Goal: Task Accomplishment & Management: Manage account settings

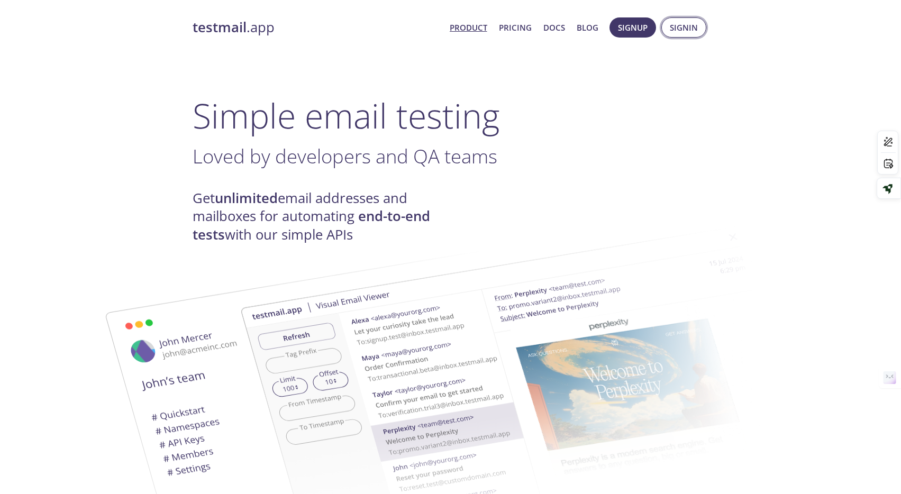
click at [681, 28] on span "Signin" at bounding box center [684, 28] width 28 height 14
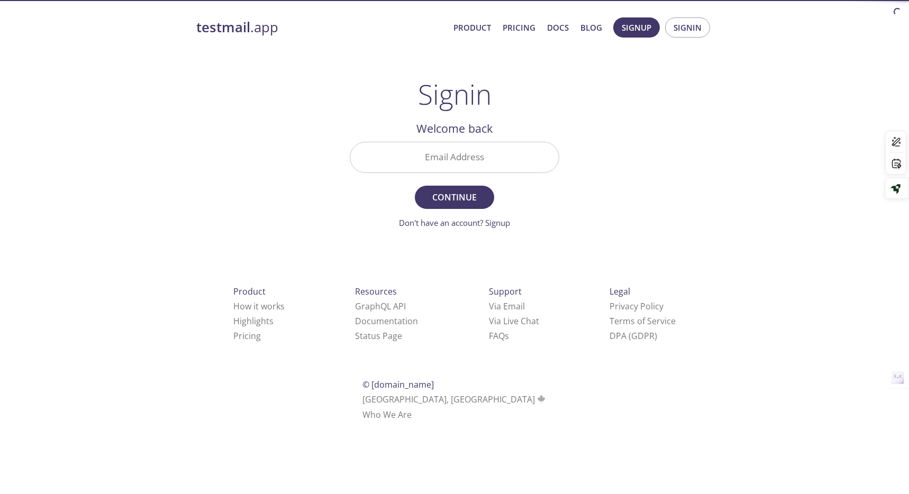
click at [498, 160] on input "Email Address" at bounding box center [454, 157] width 208 height 30
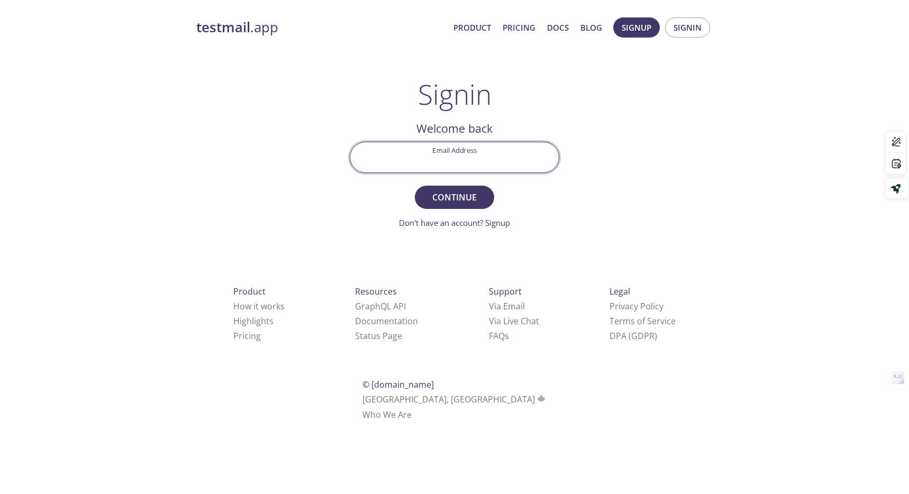
type input "[EMAIL_ADDRESS][DOMAIN_NAME]"
click at [457, 193] on span "Continue" at bounding box center [454, 197] width 56 height 15
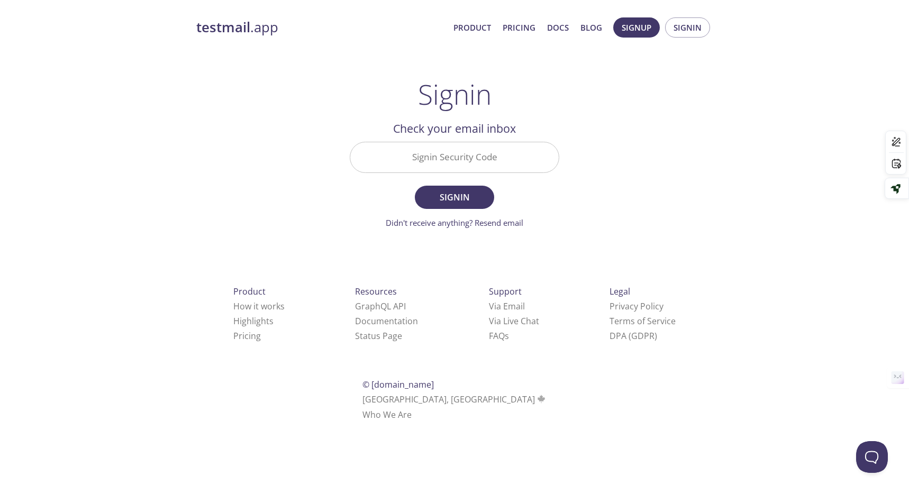
click at [481, 155] on input "Signin Security Code" at bounding box center [454, 157] width 208 height 30
click at [537, 85] on div "Signin Welcome back Email Address [EMAIL_ADDRESS][DOMAIN_NAME] Continue Don't h…" at bounding box center [454, 153] width 209 height 151
click at [462, 162] on input "Signin Security Code" at bounding box center [454, 157] width 208 height 30
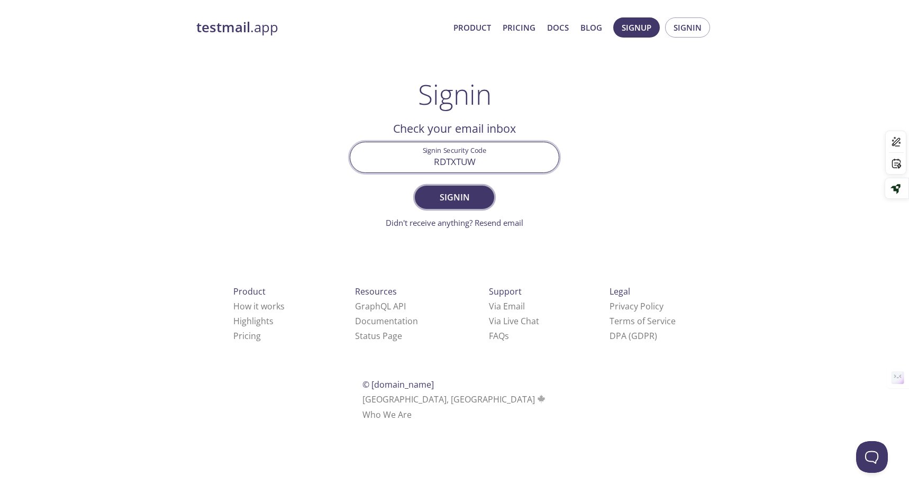
type input "RDTXTUW"
click at [479, 200] on span "Signin" at bounding box center [454, 197] width 56 height 15
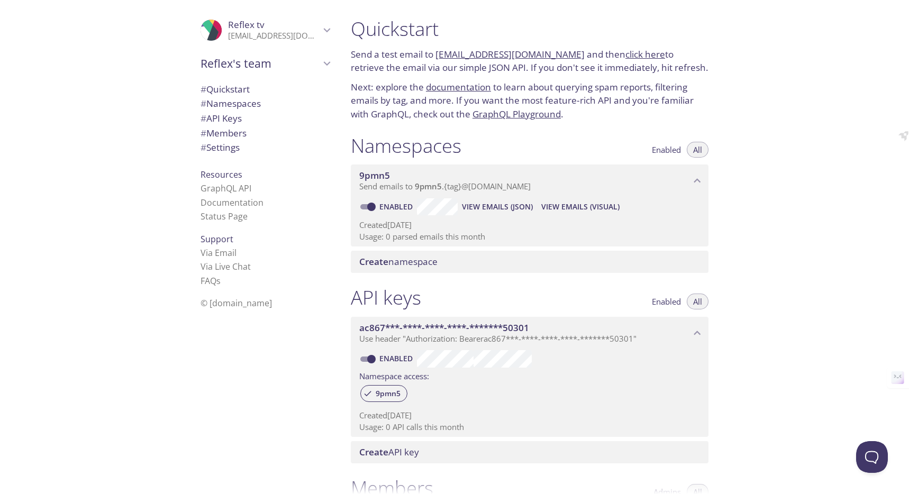
click at [262, 40] on p "[EMAIL_ADDRESS][DOMAIN_NAME]" at bounding box center [274, 36] width 92 height 11
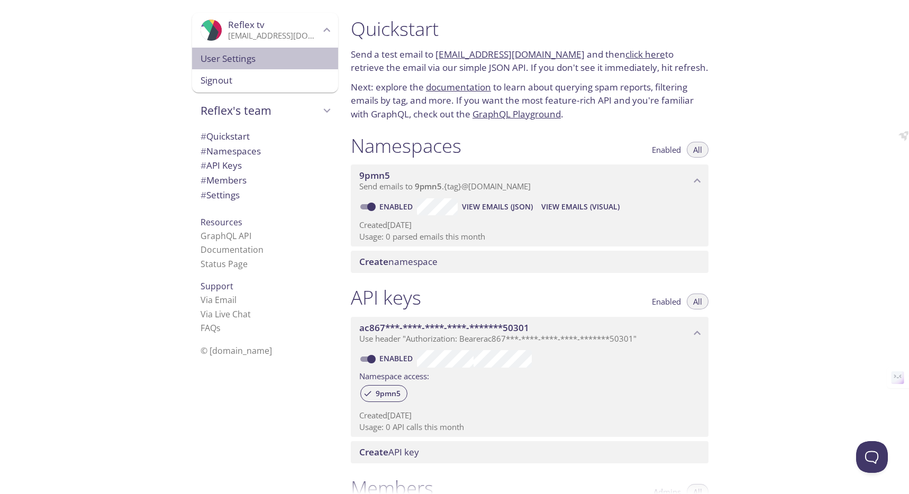
click at [246, 58] on span "User Settings" at bounding box center [264, 59] width 129 height 14
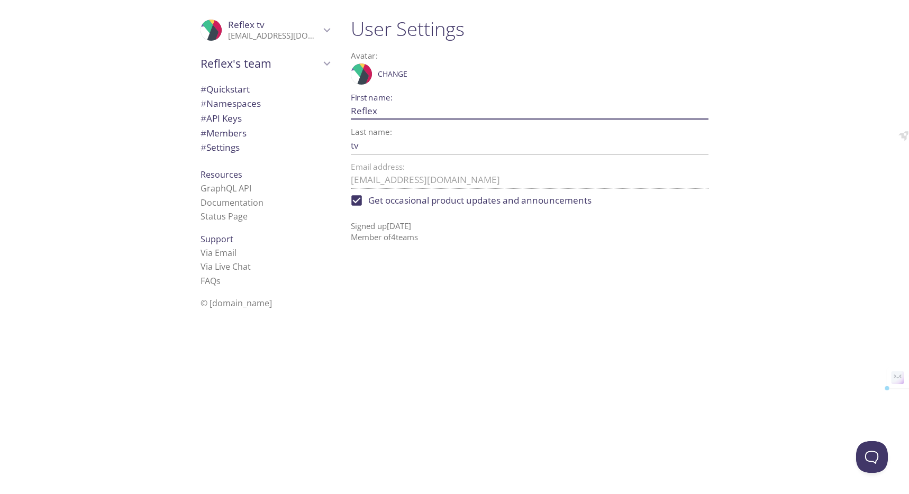
drag, startPoint x: 394, startPoint y: 111, endPoint x: 341, endPoint y: 111, distance: 52.9
click at [341, 111] on div ".cls-1 { fill: #6d5ca8; } .cls-2 { fill: #3fc191; } .cls-3 { fill: #3b4752; } .…" at bounding box center [454, 247] width 909 height 494
type input "Hung"
click at [378, 138] on input "tv" at bounding box center [513, 144] width 324 height 17
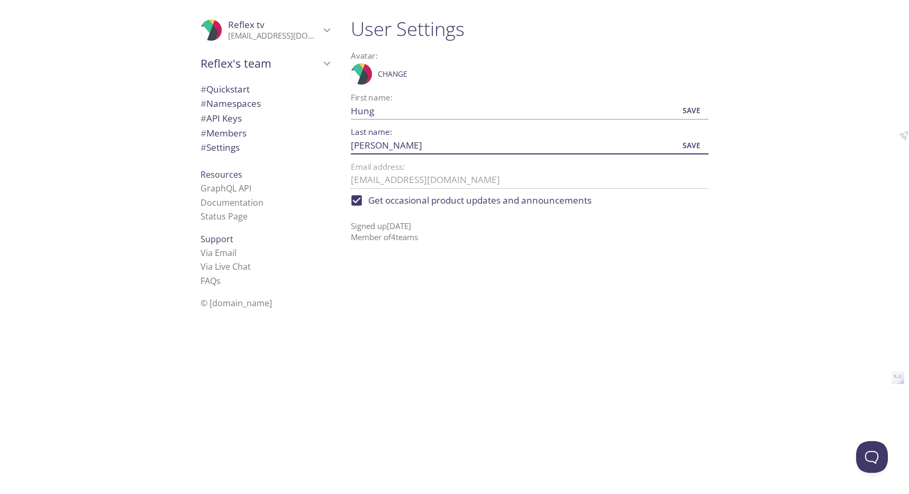
type input "[PERSON_NAME]"
click at [431, 264] on div "User Settings Avatar: .cls-1 { fill: #6d5ca8; } .cls-2 { fill: #3fc191; } .cls-…" at bounding box center [533, 247] width 383 height 494
click at [692, 107] on span "Save" at bounding box center [691, 110] width 29 height 13
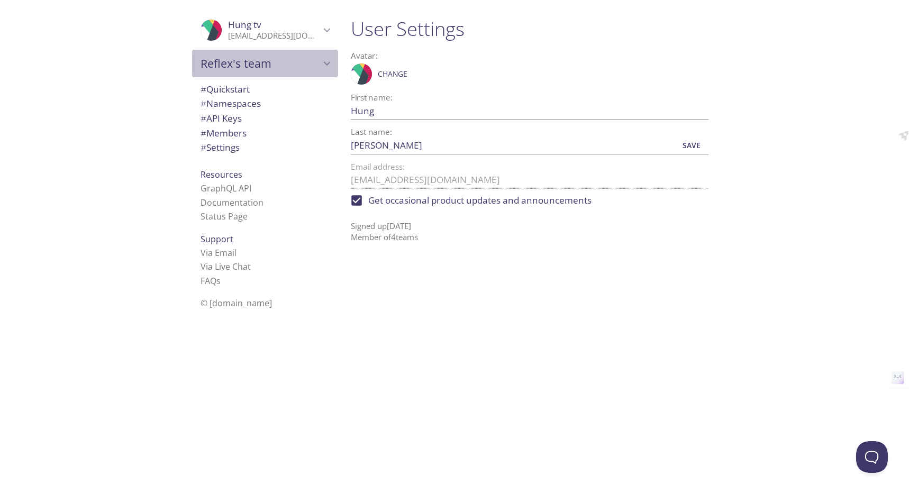
click at [242, 68] on span "Reflex's team" at bounding box center [260, 63] width 120 height 15
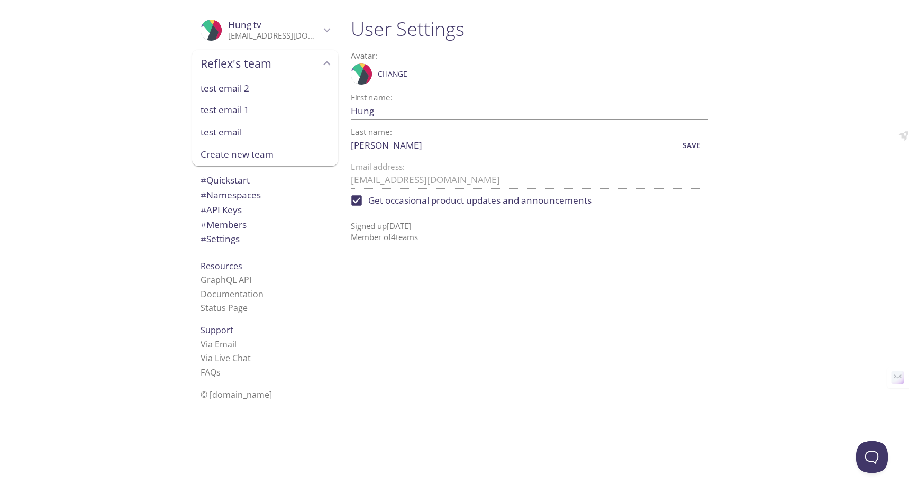
click at [246, 93] on span "test email 2" at bounding box center [264, 88] width 129 height 14
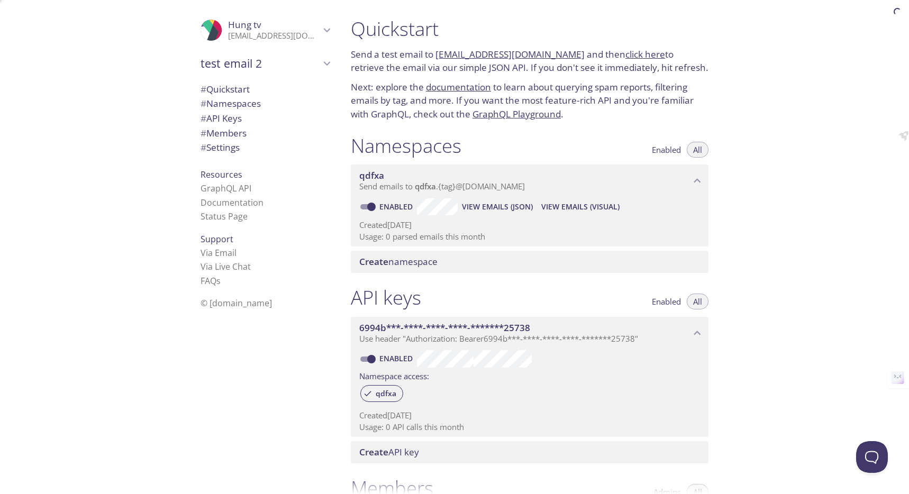
scroll to position [17, 0]
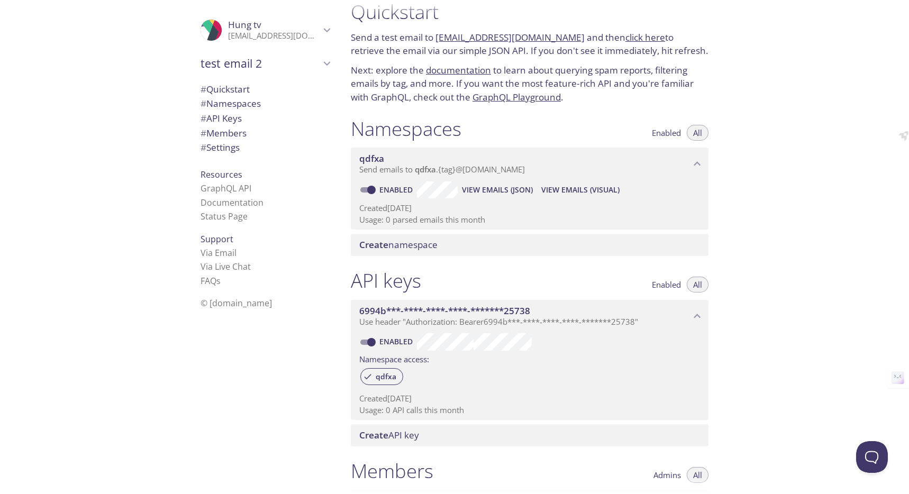
click at [264, 71] on div "test email 2" at bounding box center [265, 63] width 146 height 27
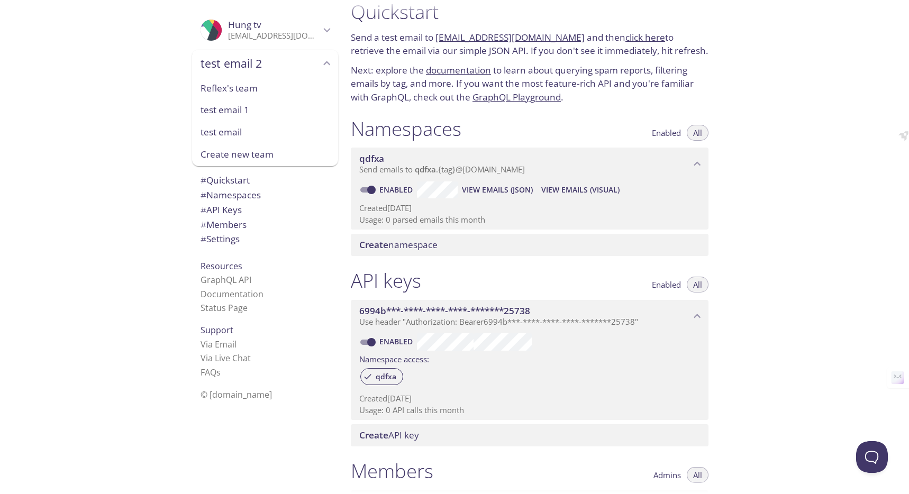
click at [134, 65] on div ".cls-1 { fill: #6d5ca8; } .cls-2 { fill: #3fc191; } .cls-3 { fill: #3b4752; } .…" at bounding box center [171, 247] width 342 height 494
click at [256, 89] on span "Reflex's team" at bounding box center [264, 88] width 129 height 14
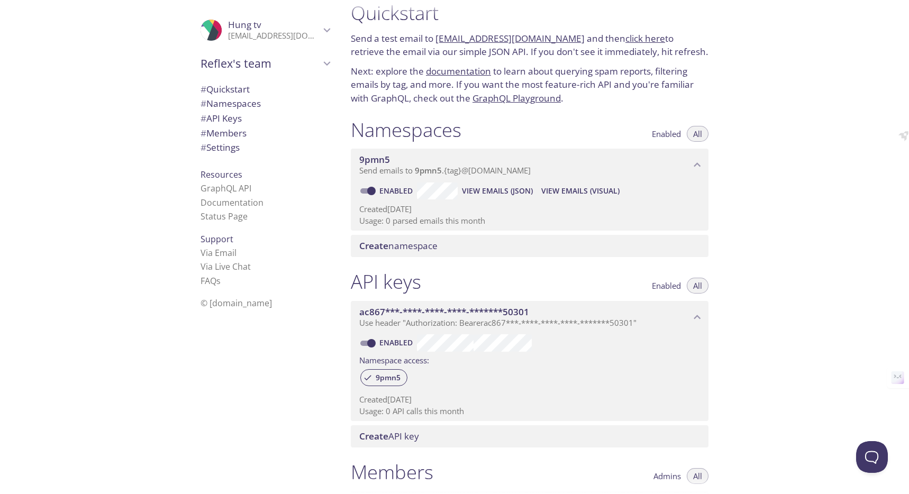
click at [255, 66] on span "Reflex's team" at bounding box center [260, 63] width 120 height 15
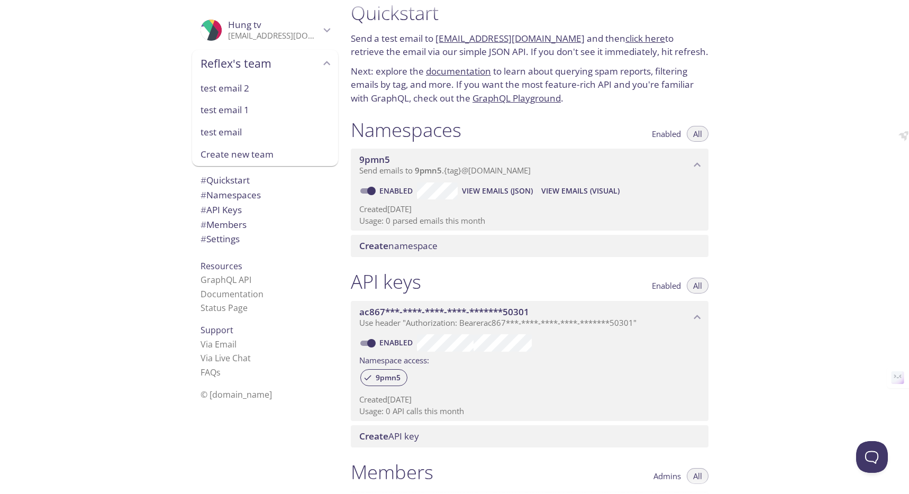
click at [241, 131] on span "test email" at bounding box center [264, 132] width 129 height 14
type input "test email"
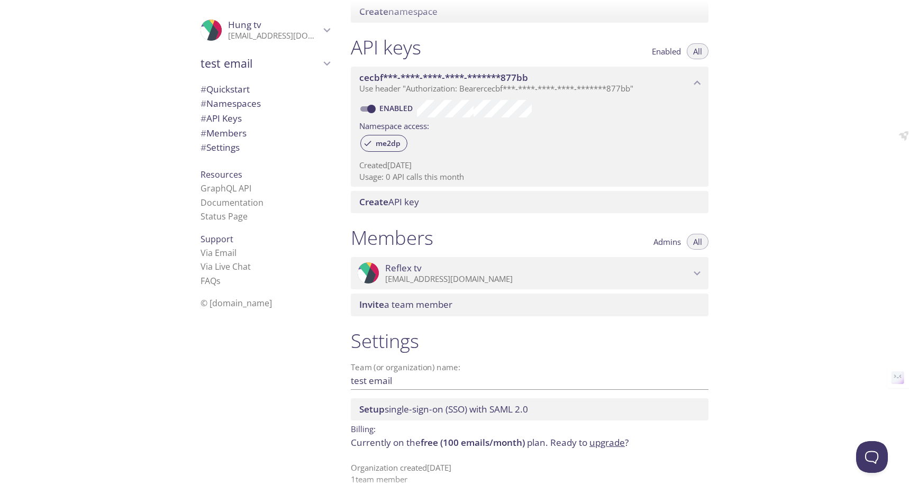
scroll to position [258, 0]
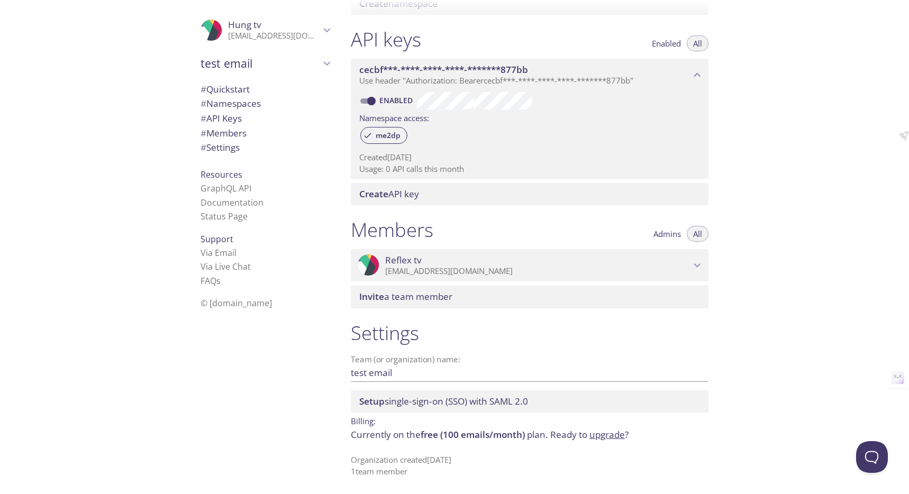
click at [229, 40] on p "[EMAIL_ADDRESS][DOMAIN_NAME]" at bounding box center [274, 36] width 92 height 11
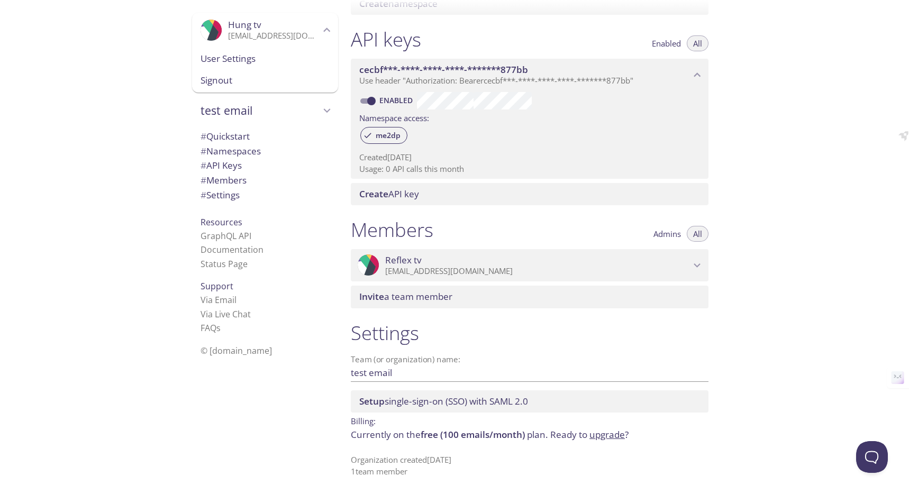
click at [234, 62] on span "User Settings" at bounding box center [264, 59] width 129 height 14
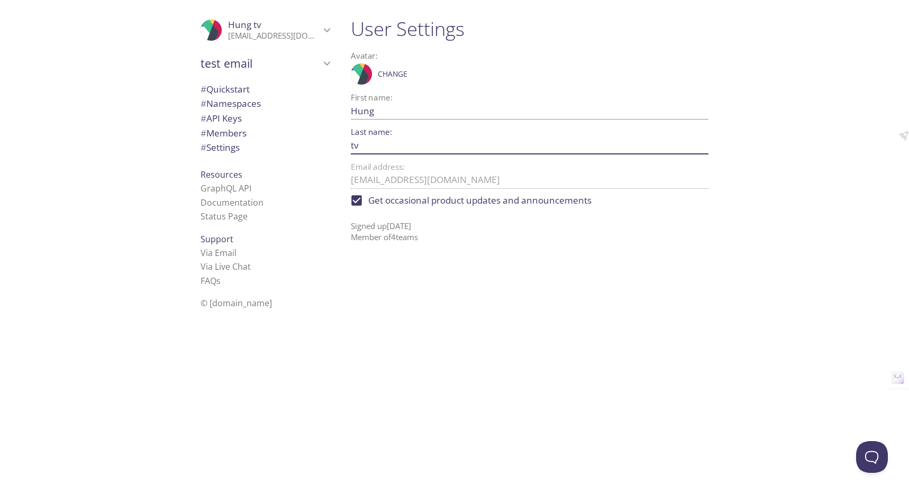
drag, startPoint x: 469, startPoint y: 146, endPoint x: 329, endPoint y: 145, distance: 140.1
click at [329, 145] on div ".cls-1 { fill: #6d5ca8; } .cls-2 { fill: #3fc191; } .cls-3 { fill: #3b4752; } .…" at bounding box center [454, 247] width 909 height 494
type input "[PERSON_NAME]"
click at [699, 147] on span "Save" at bounding box center [691, 145] width 29 height 13
click at [259, 56] on span "test email" at bounding box center [260, 63] width 120 height 15
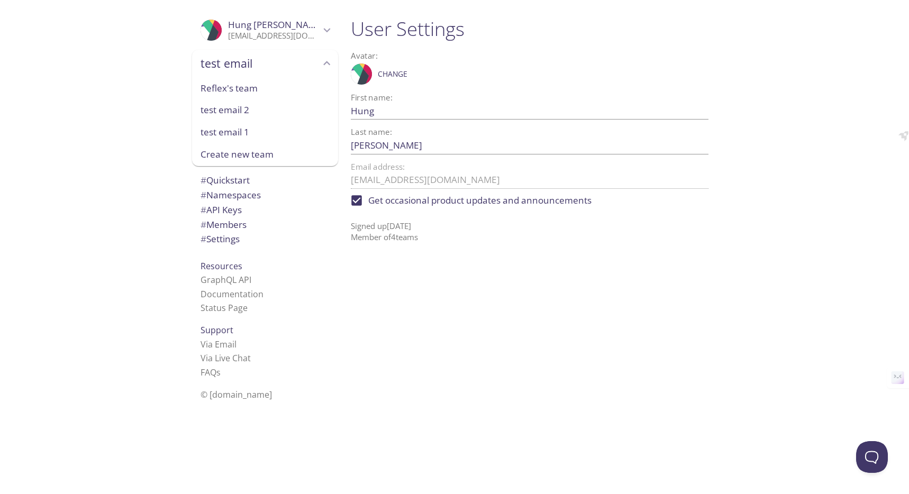
click at [240, 126] on span "test email 1" at bounding box center [264, 132] width 129 height 14
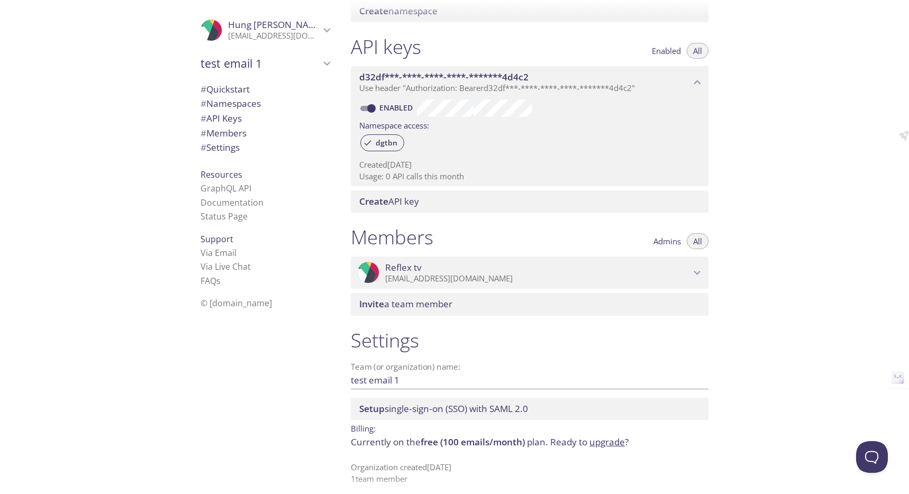
scroll to position [250, 0]
click at [662, 250] on button "Admins" at bounding box center [667, 242] width 40 height 16
click at [647, 271] on span "Reflex tv" at bounding box center [537, 269] width 305 height 12
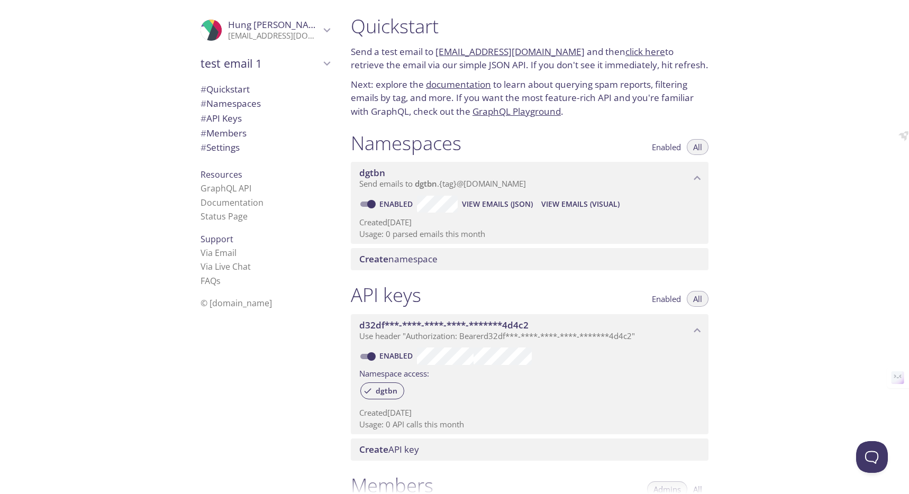
scroll to position [0, 0]
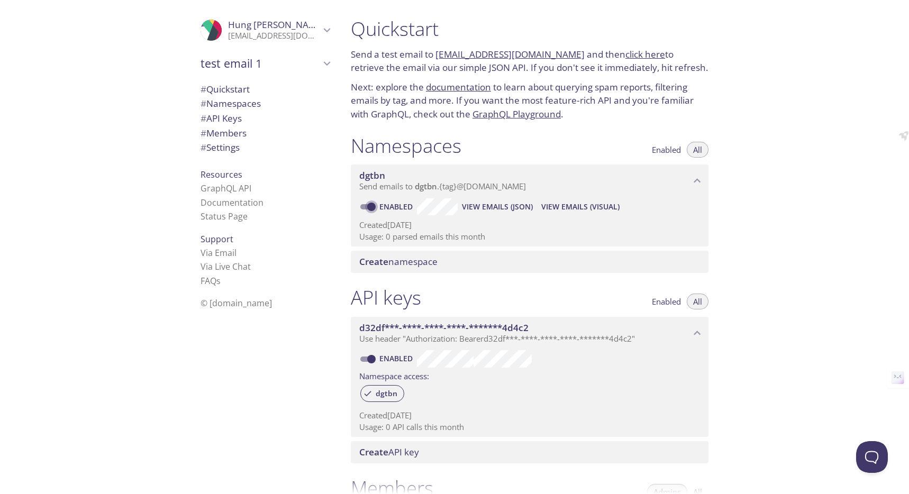
click at [364, 208] on input "Enabled" at bounding box center [371, 206] width 38 height 13
checkbox input "false"
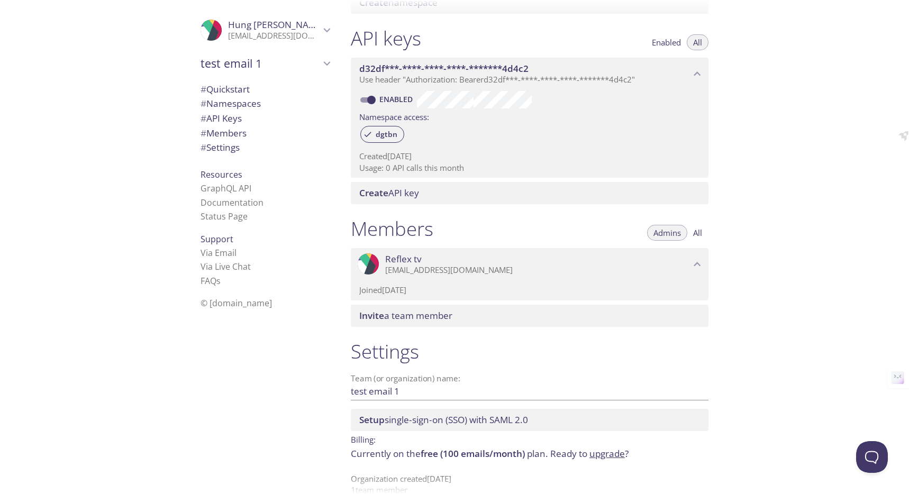
scroll to position [278, 0]
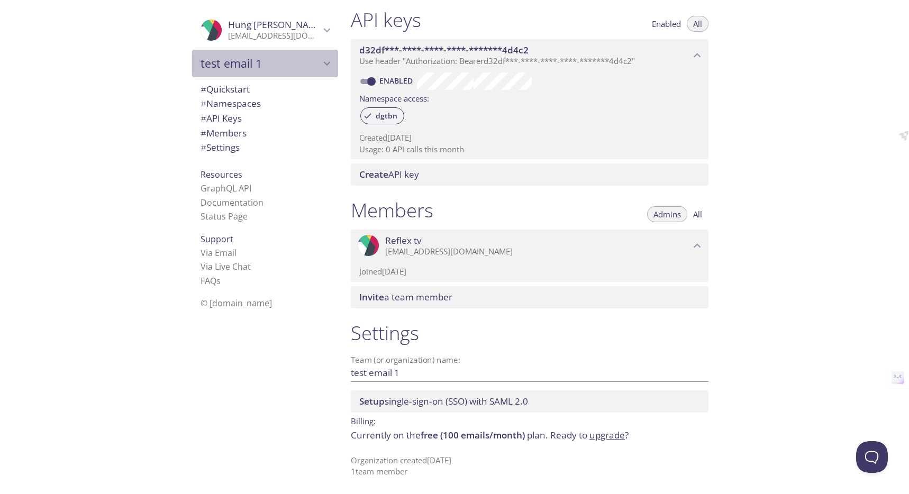
click at [221, 72] on div "test email 1" at bounding box center [265, 63] width 146 height 27
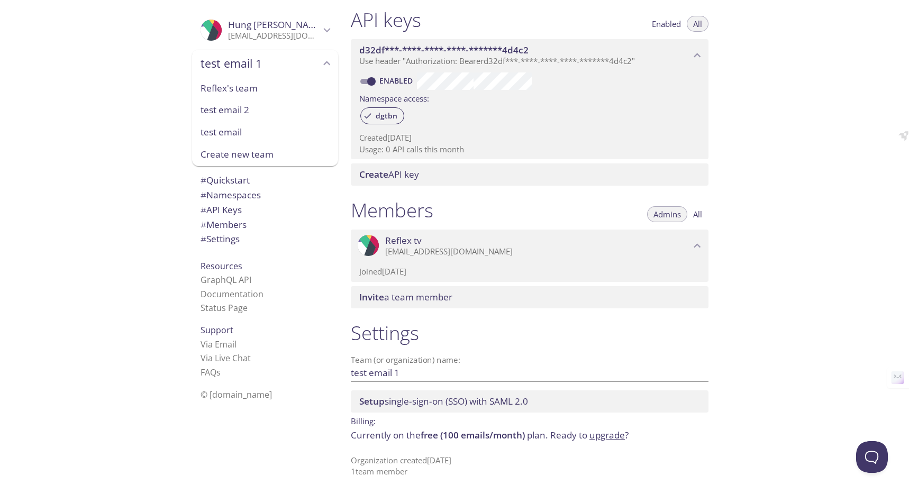
click at [237, 106] on span "test email 2" at bounding box center [264, 110] width 129 height 14
type input "test email 2"
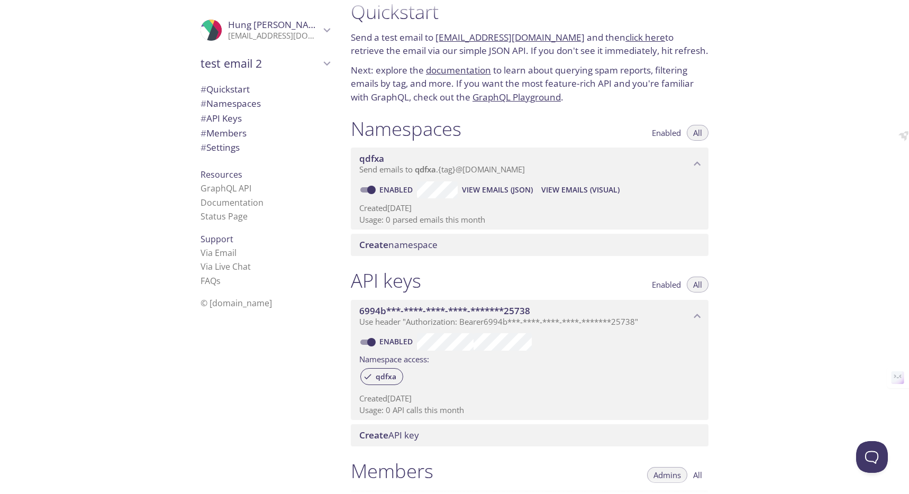
click at [368, 187] on input "Enabled" at bounding box center [371, 190] width 38 height 13
checkbox input "false"
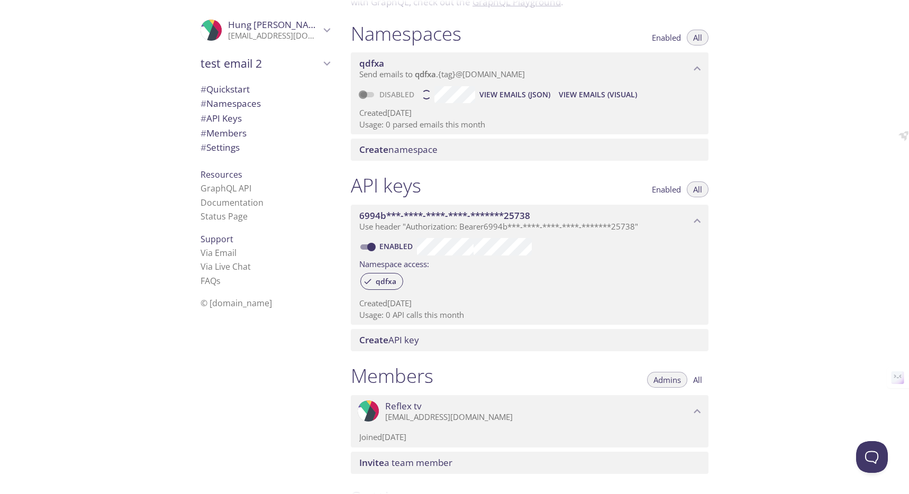
scroll to position [117, 0]
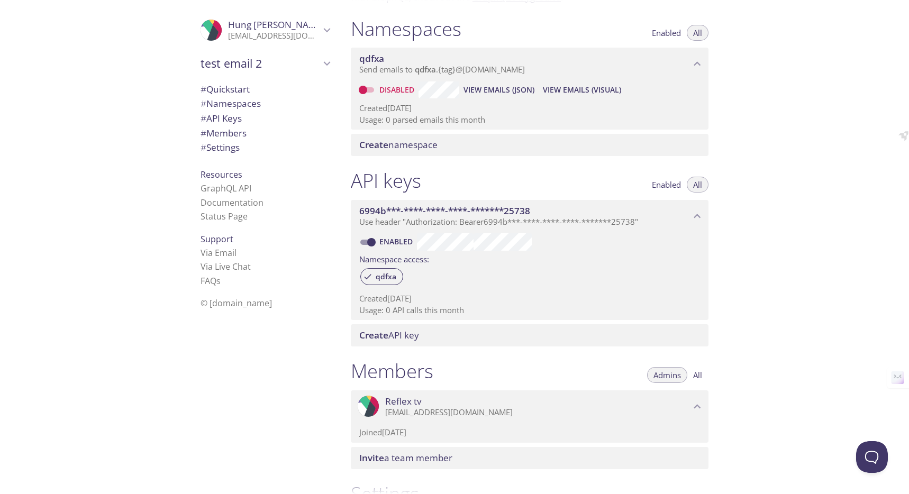
click at [369, 244] on input "Enabled" at bounding box center [371, 242] width 38 height 13
checkbox input "false"
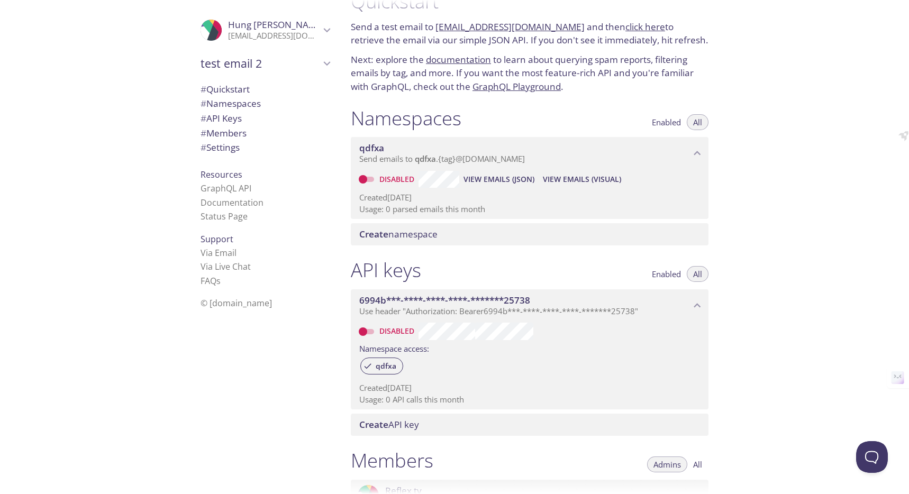
scroll to position [0, 0]
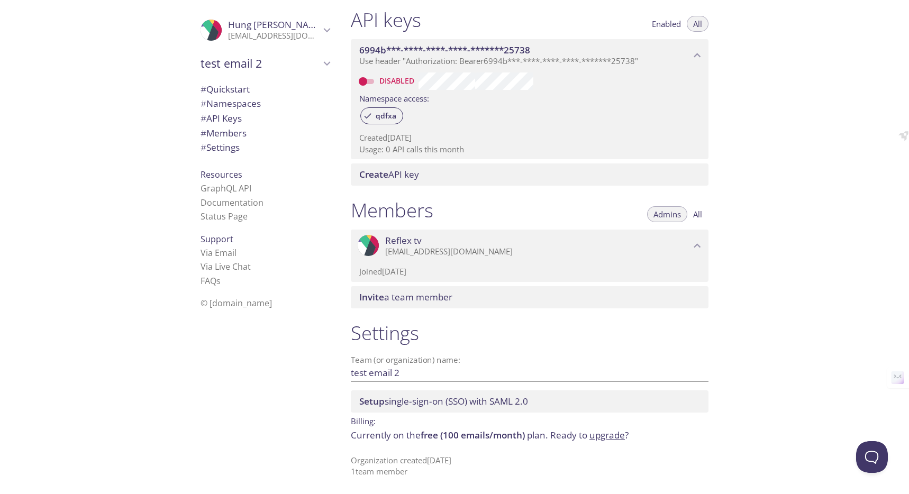
click at [398, 232] on div ".cls-1 { fill: #6d5ca8; } .cls-2 { fill: #3fc191; } .cls-3 { fill: #3b4752; } .…" at bounding box center [529, 246] width 357 height 33
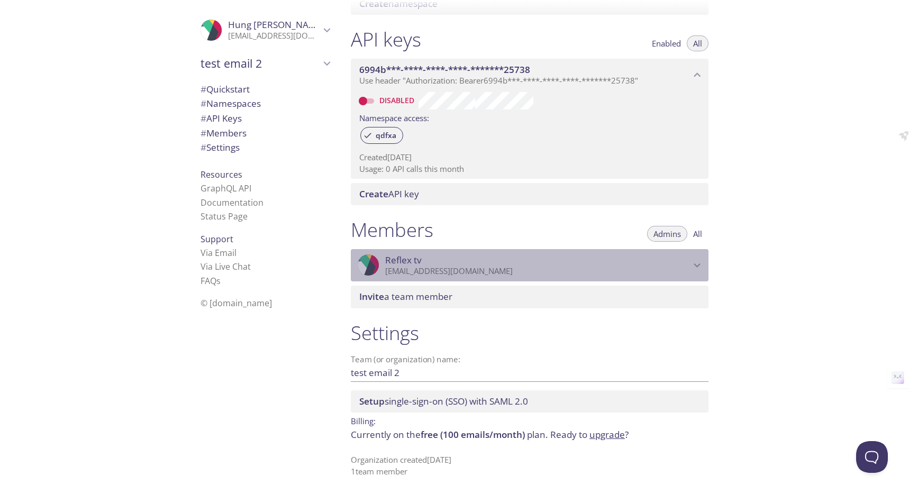
click at [396, 256] on span "Reflex tv" at bounding box center [403, 260] width 36 height 12
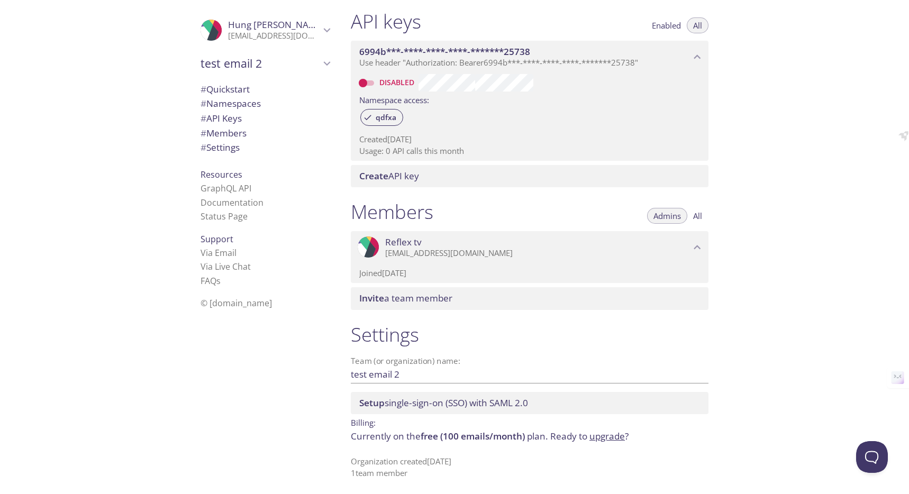
scroll to position [278, 0]
click at [396, 252] on p "[EMAIL_ADDRESS][DOMAIN_NAME]" at bounding box center [537, 251] width 305 height 11
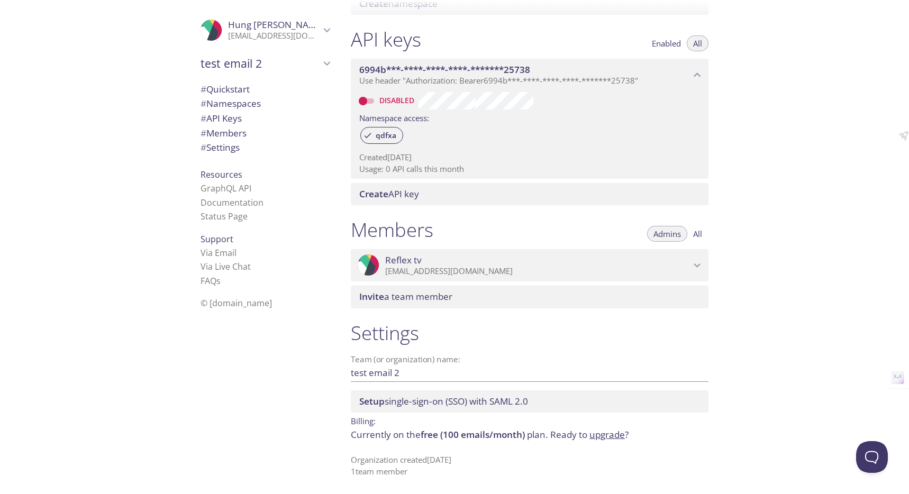
scroll to position [258, 0]
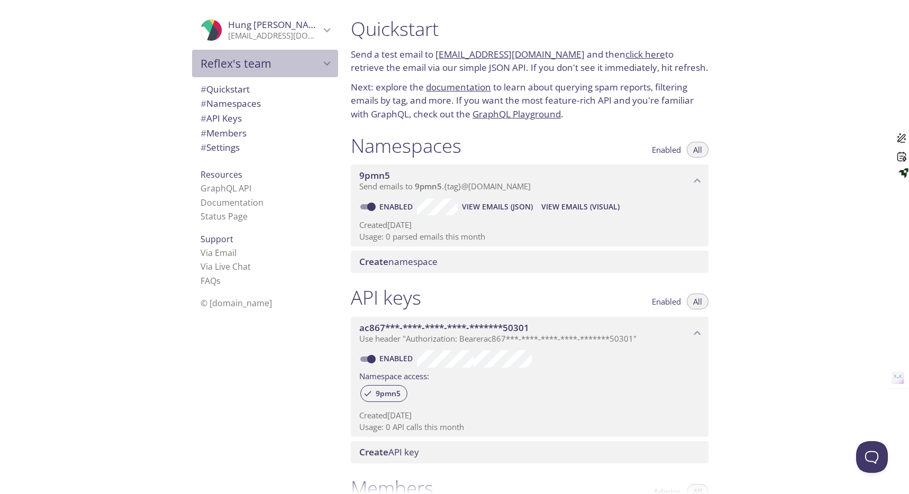
click at [269, 67] on span "Reflex's team" at bounding box center [260, 63] width 120 height 15
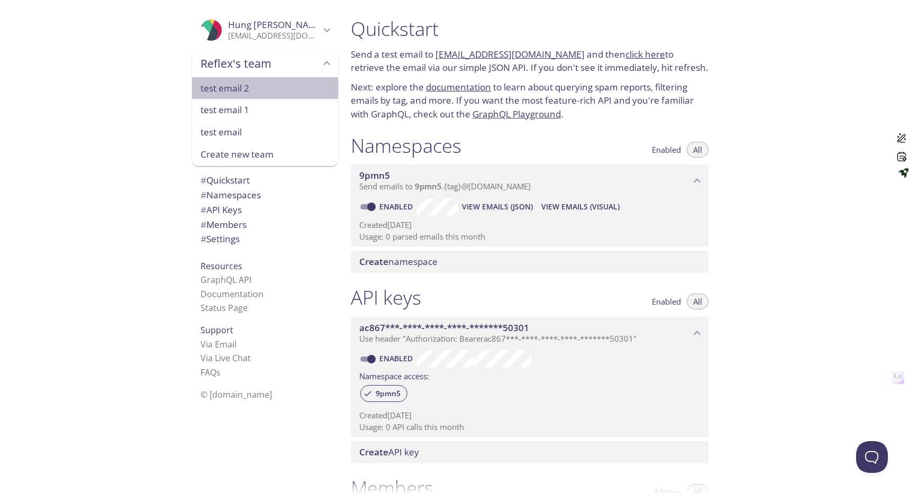
click at [247, 94] on span "test email 2" at bounding box center [264, 88] width 129 height 14
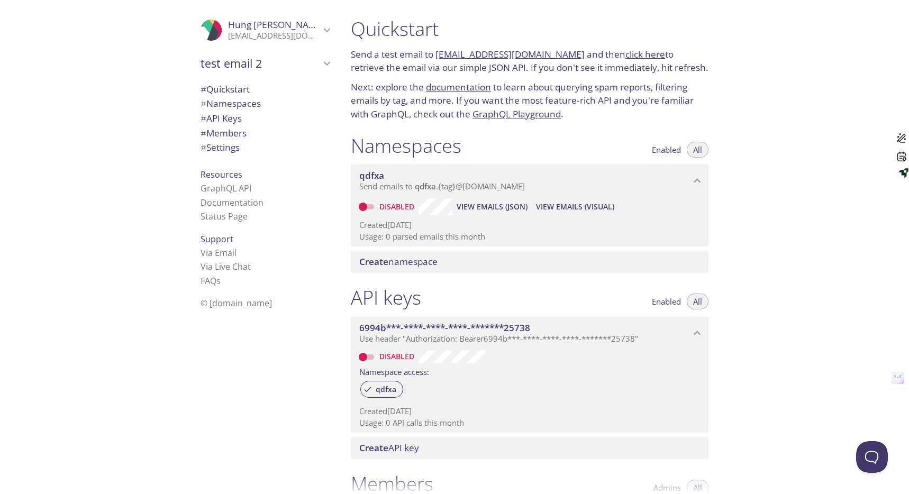
scroll to position [17, 0]
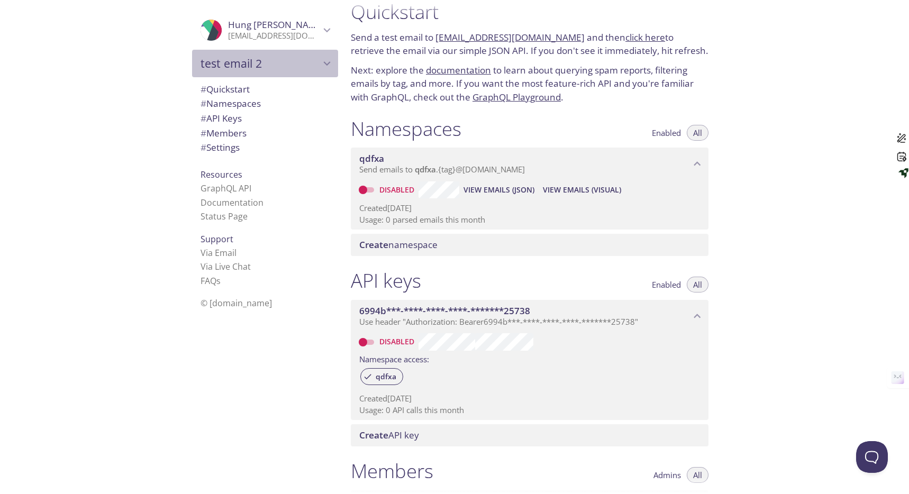
click at [251, 70] on span "test email 2" at bounding box center [260, 63] width 120 height 15
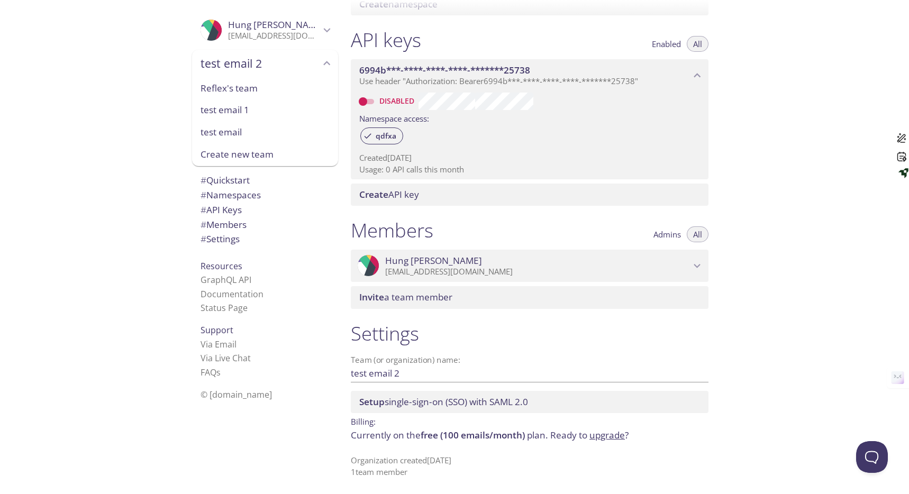
scroll to position [258, 0]
click at [447, 249] on div ".cls-1 { fill: #6d5ca8; } .cls-2 { fill: #3fc191; } .cls-3 { fill: #3b4752; } .…" at bounding box center [529, 265] width 357 height 33
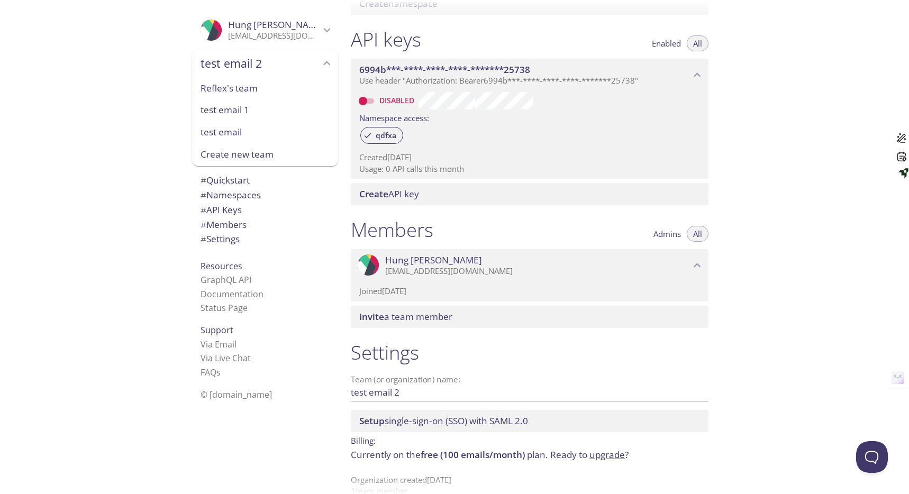
click at [441, 455] on span "free (100 emails/month)" at bounding box center [472, 454] width 104 height 12
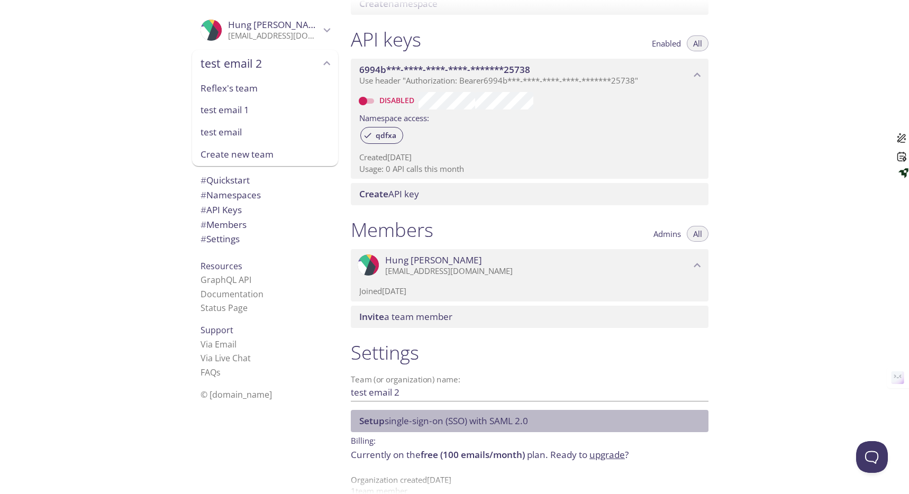
click at [442, 419] on span "Setup single-sign-on (SSO) with SAML 2.0" at bounding box center [443, 421] width 169 height 12
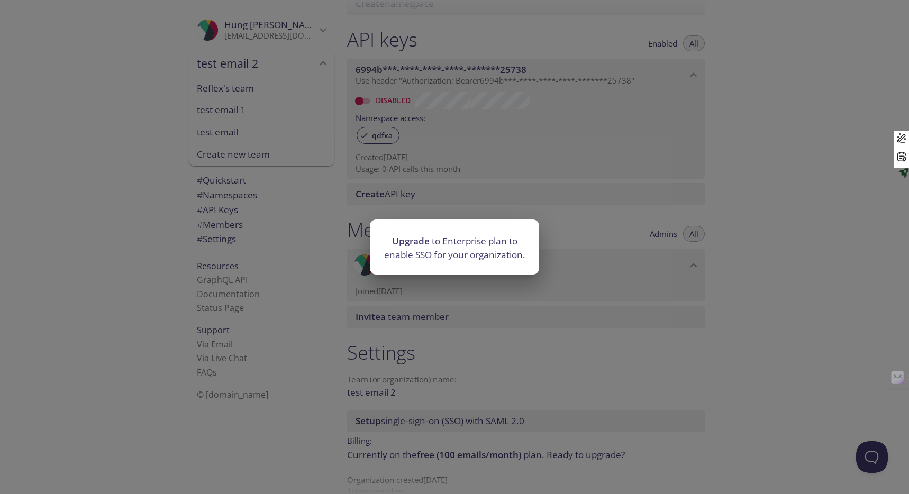
click at [385, 318] on div "Upgrade to Enterprise plan to enable SSO for your organization." at bounding box center [454, 247] width 909 height 494
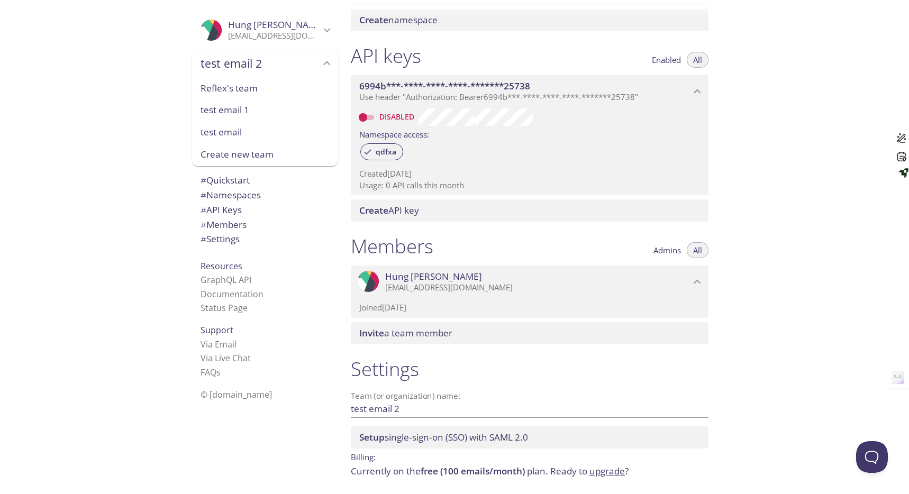
scroll to position [176, 0]
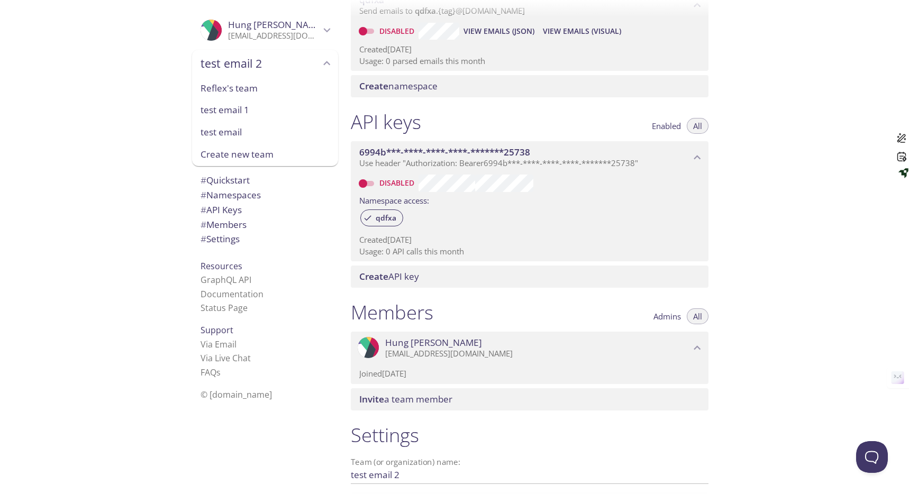
click at [121, 252] on div ".cls-1 { fill: #6d5ca8; } .cls-2 { fill: #3fc191; } .cls-3 { fill: #3b4752; } .…" at bounding box center [171, 247] width 342 height 494
click at [220, 242] on span "# Settings" at bounding box center [219, 239] width 39 height 12
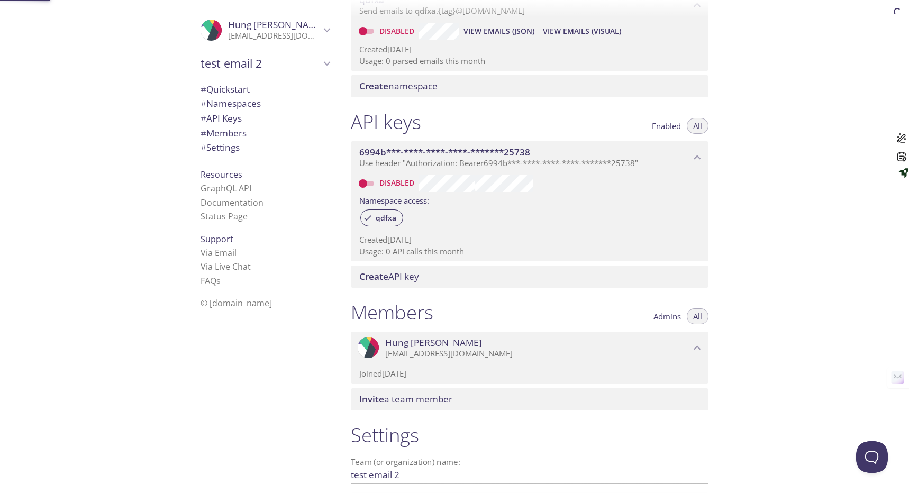
scroll to position [278, 0]
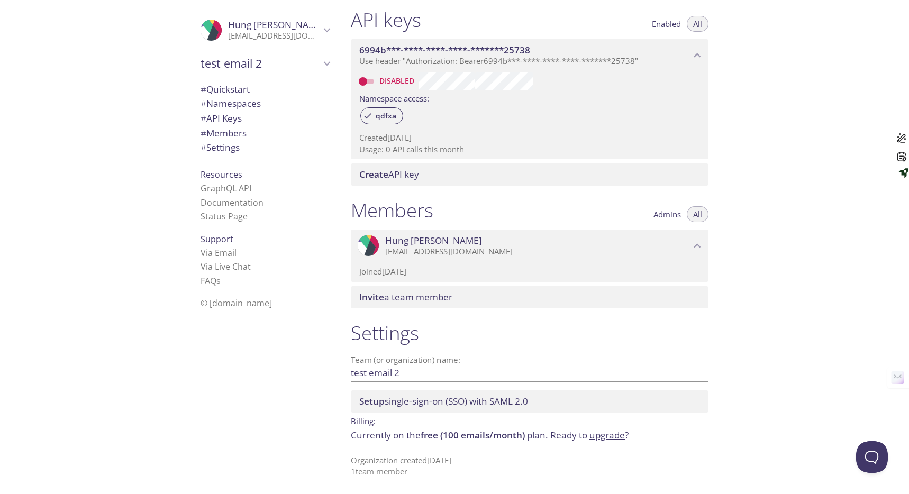
click at [218, 146] on span "# Settings" at bounding box center [219, 147] width 39 height 12
click at [230, 59] on span "test email 2" at bounding box center [260, 63] width 120 height 15
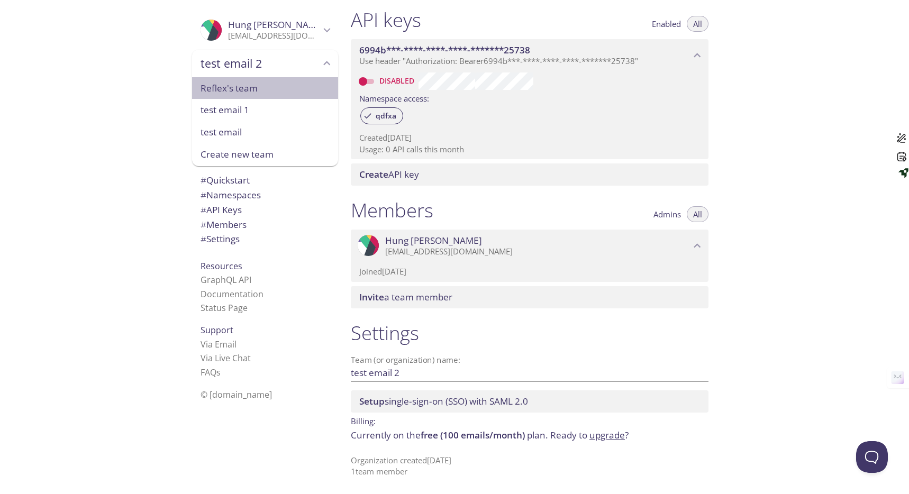
click at [242, 93] on span "Reflex's team" at bounding box center [264, 88] width 129 height 14
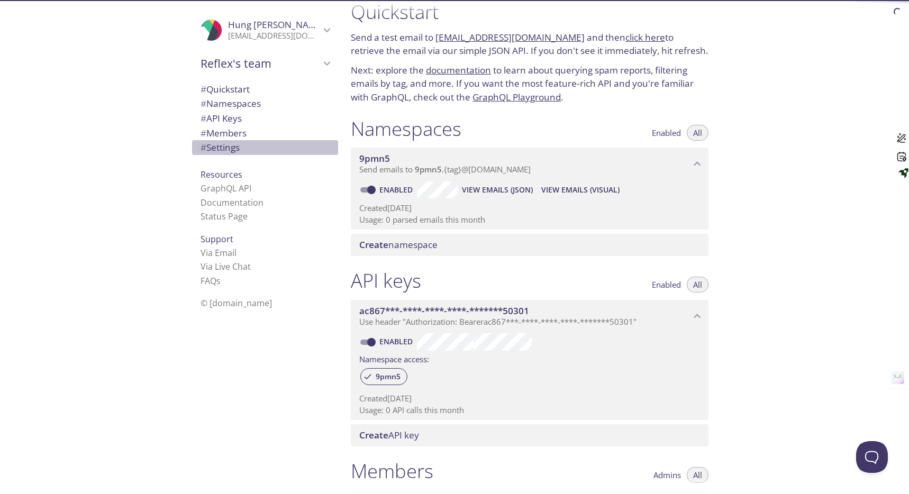
click at [221, 146] on span "# Settings" at bounding box center [219, 147] width 39 height 12
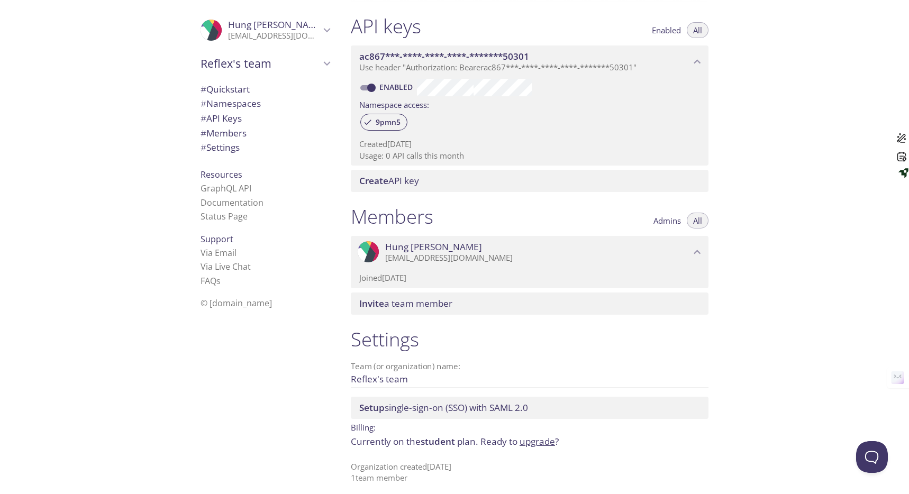
scroll to position [278, 0]
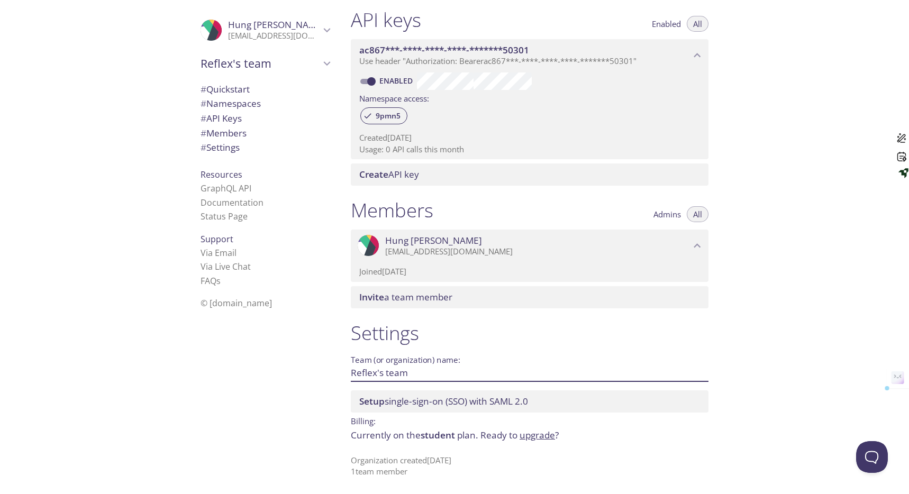
drag, startPoint x: 409, startPoint y: 372, endPoint x: 396, endPoint y: 365, distance: 14.7
click at [339, 372] on div ".cls-1 { fill: #6d5ca8; } .cls-2 { fill: #3fc191; } .cls-3 { fill: #3b4752; } .…" at bounding box center [454, 247] width 909 height 494
click at [430, 361] on label "Team (or organization) name:" at bounding box center [406, 360] width 110 height 8
click at [430, 364] on input "Reflex's team" at bounding box center [513, 372] width 324 height 17
click at [226, 106] on span "# Namespaces" at bounding box center [230, 103] width 60 height 12
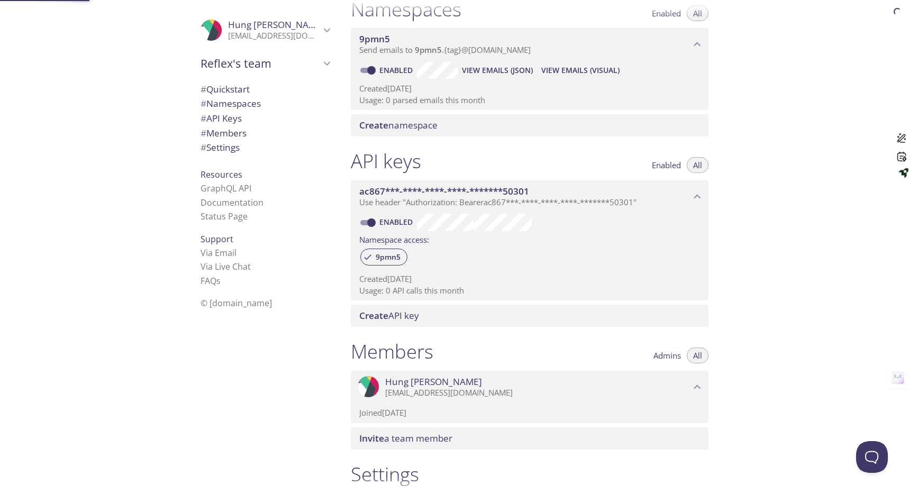
scroll to position [134, 0]
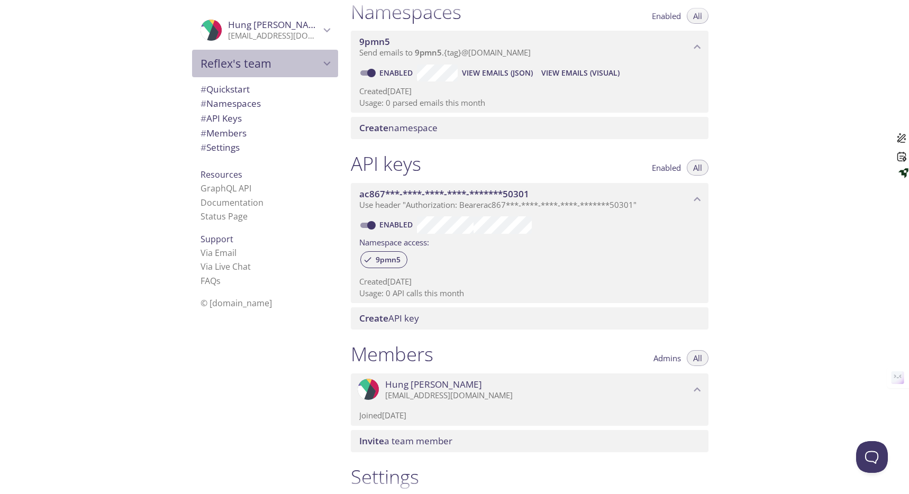
click at [226, 54] on div "Reflex's team" at bounding box center [265, 63] width 146 height 27
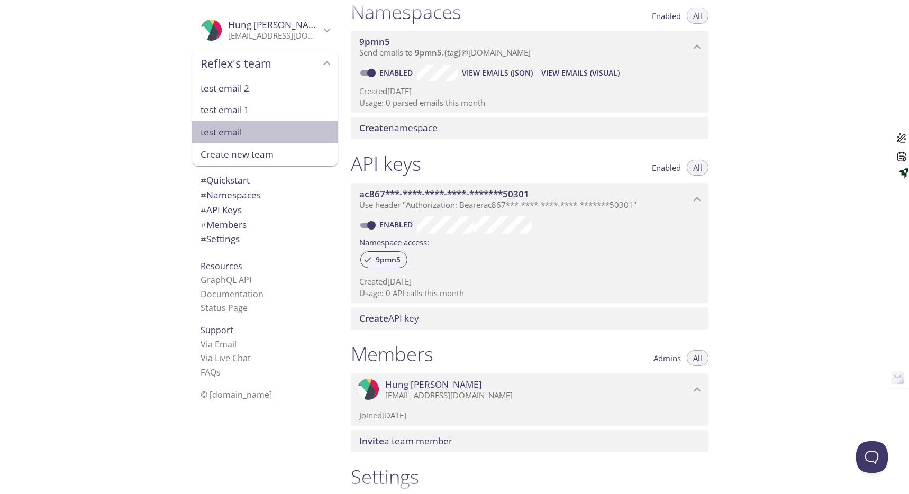
click at [230, 131] on span "test email" at bounding box center [264, 132] width 129 height 14
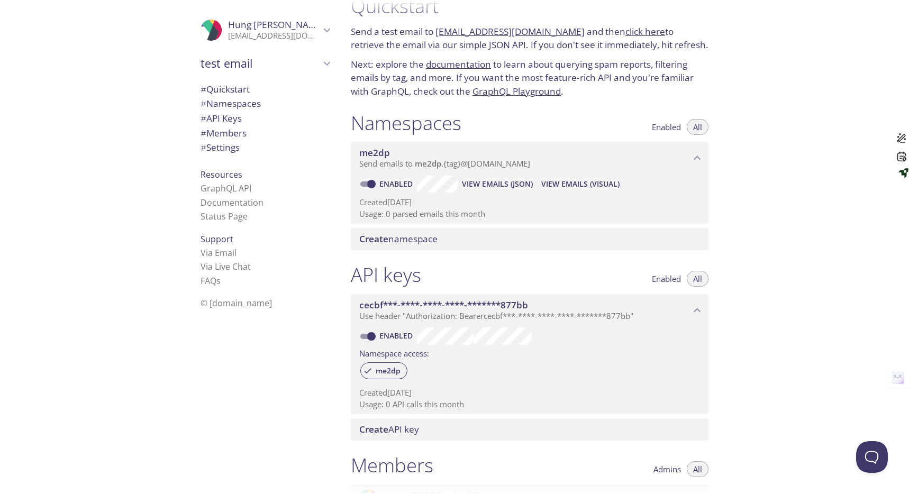
scroll to position [24, 0]
click at [267, 67] on span "test email" at bounding box center [260, 63] width 120 height 15
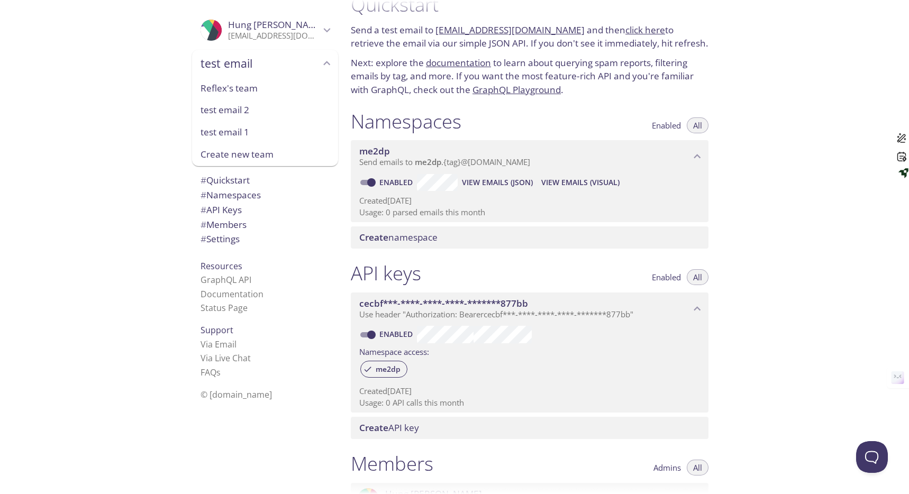
click at [406, 99] on div "Quickstart Send a test email to me2dp.test@inbox.testmail.app and then click he…" at bounding box center [529, 44] width 374 height 117
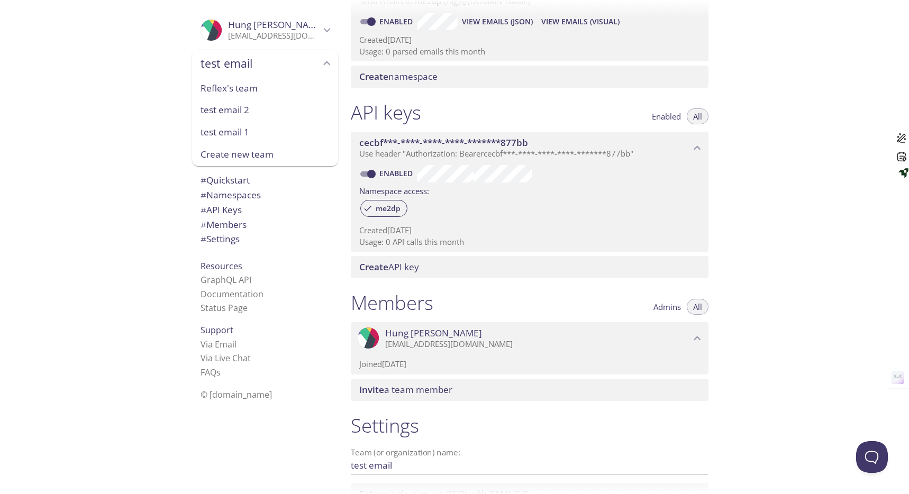
scroll to position [278, 0]
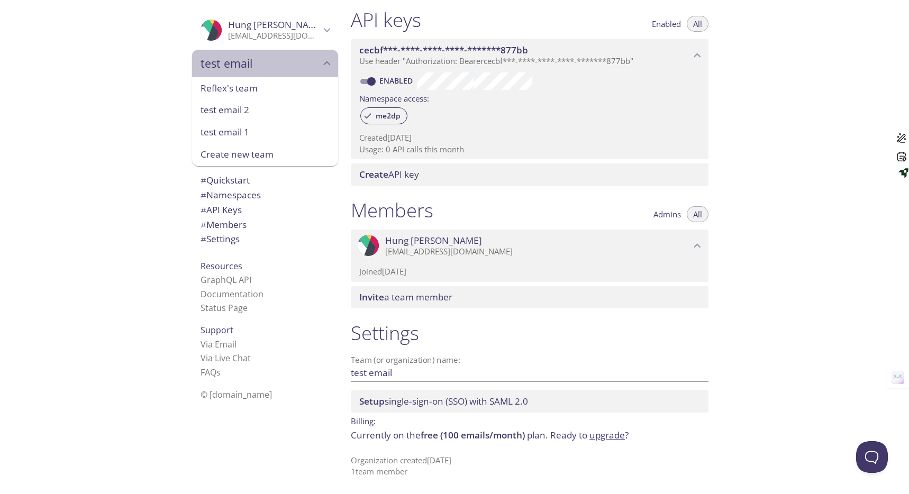
drag, startPoint x: 285, startPoint y: 65, endPoint x: 301, endPoint y: 83, distance: 24.7
click at [285, 65] on span "test email" at bounding box center [260, 63] width 120 height 15
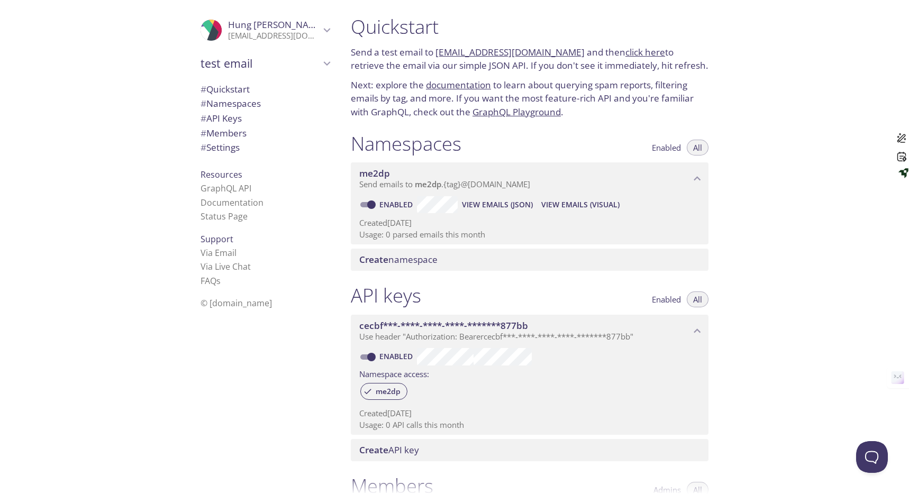
scroll to position [0, 0]
click at [568, 208] on span "View Emails (Visual)" at bounding box center [580, 206] width 78 height 13
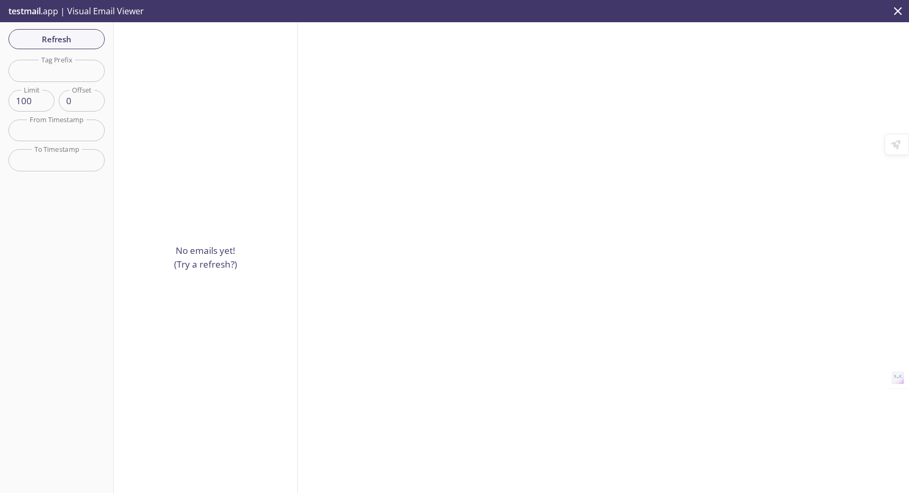
click at [204, 172] on div "No emails yet! (Try a refresh?)" at bounding box center [206, 257] width 184 height 471
click at [63, 43] on span "Refresh" at bounding box center [56, 39] width 79 height 14
click at [898, 10] on icon "close" at bounding box center [898, 11] width 8 height 8
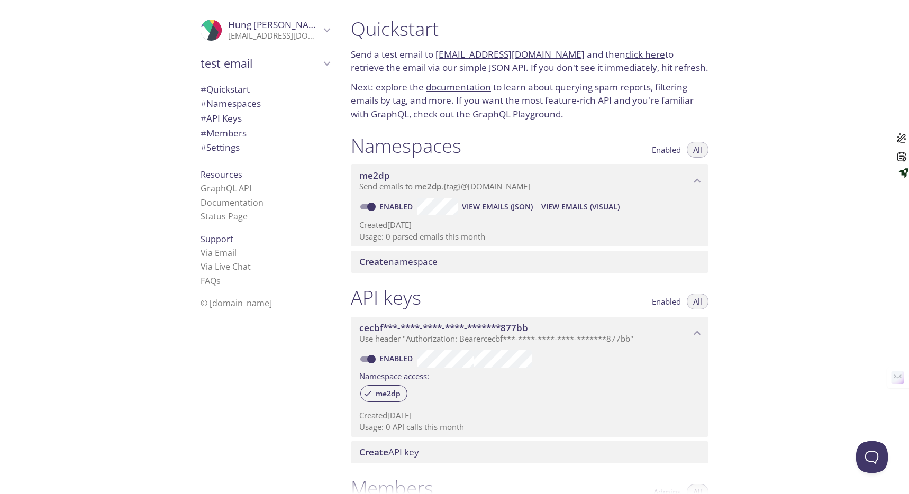
click at [291, 70] on div "test email" at bounding box center [265, 63] width 146 height 27
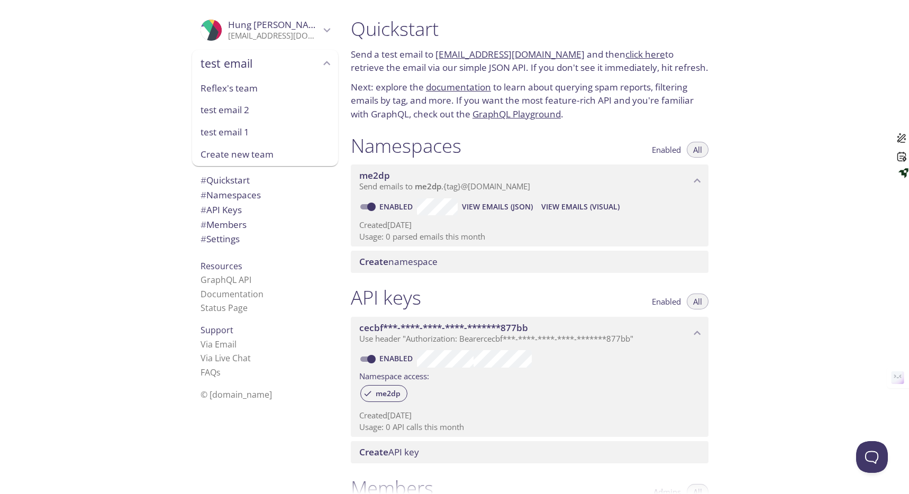
click at [265, 95] on div "Reflex's team" at bounding box center [265, 88] width 146 height 22
type input "Reflex's team"
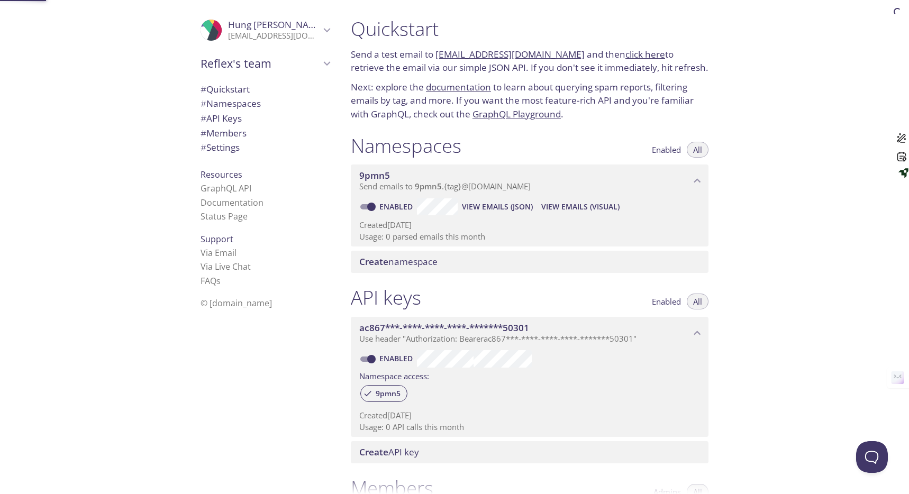
scroll to position [17, 0]
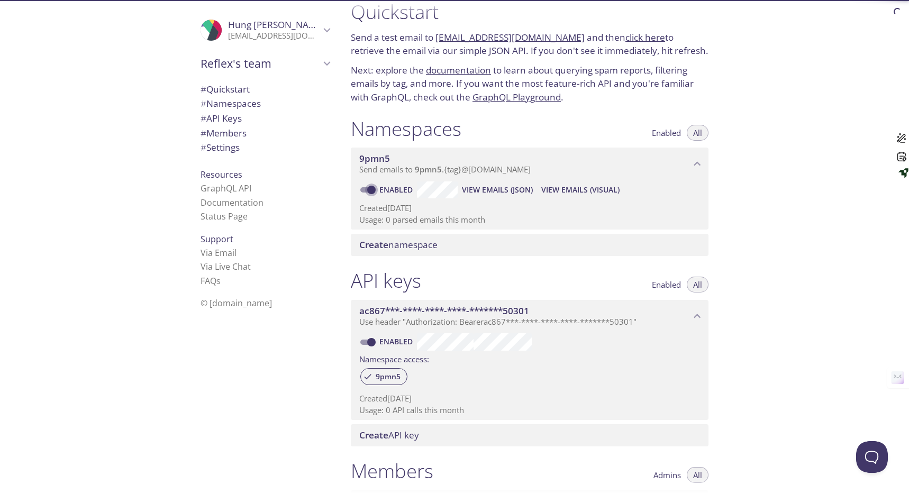
click at [371, 188] on input "Enabled" at bounding box center [371, 190] width 38 height 13
checkbox input "false"
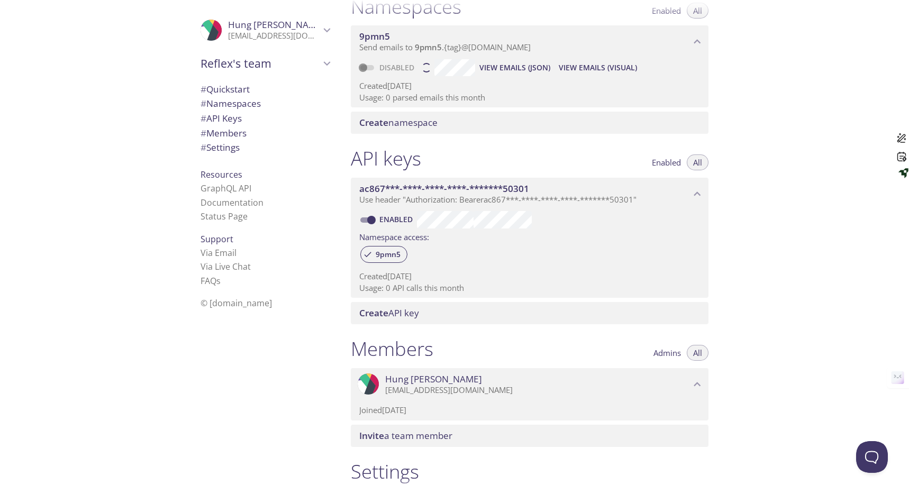
click at [368, 225] on input "Enabled" at bounding box center [371, 220] width 38 height 13
checkbox input "false"
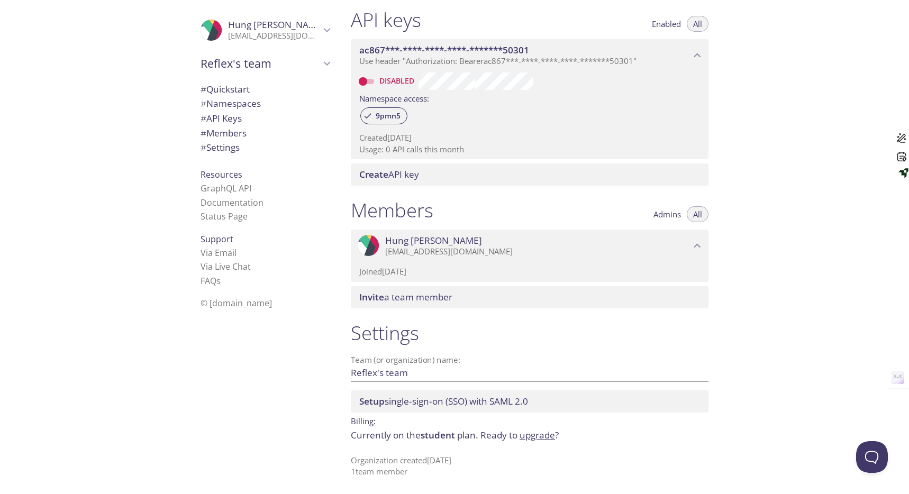
scroll to position [0, 0]
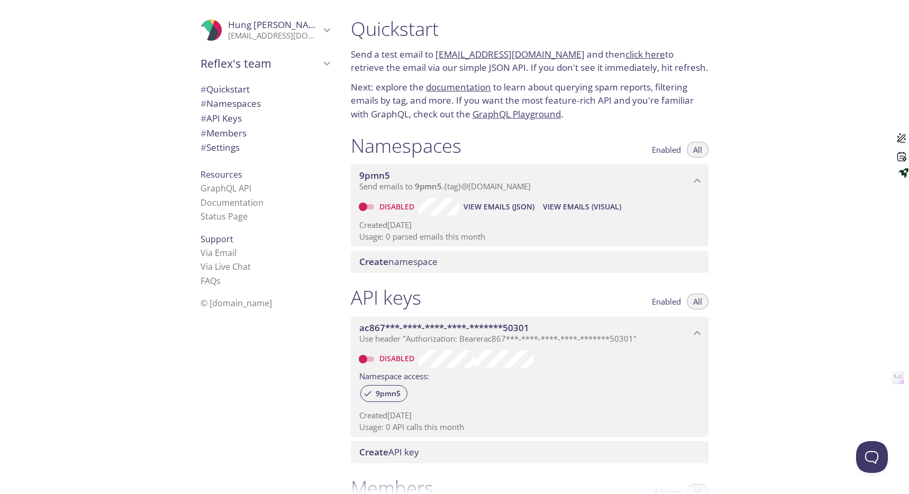
click at [254, 57] on span "Reflex's team" at bounding box center [260, 63] width 120 height 15
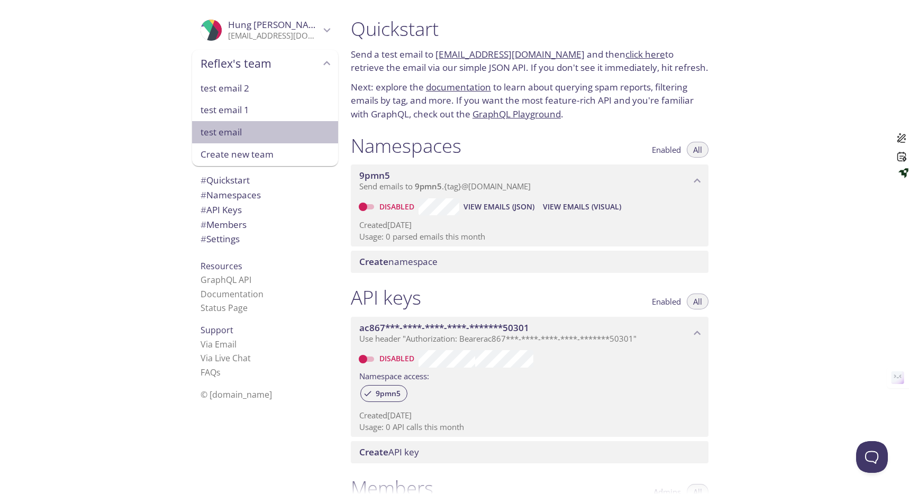
click at [236, 126] on span "test email" at bounding box center [264, 132] width 129 height 14
type input "test email"
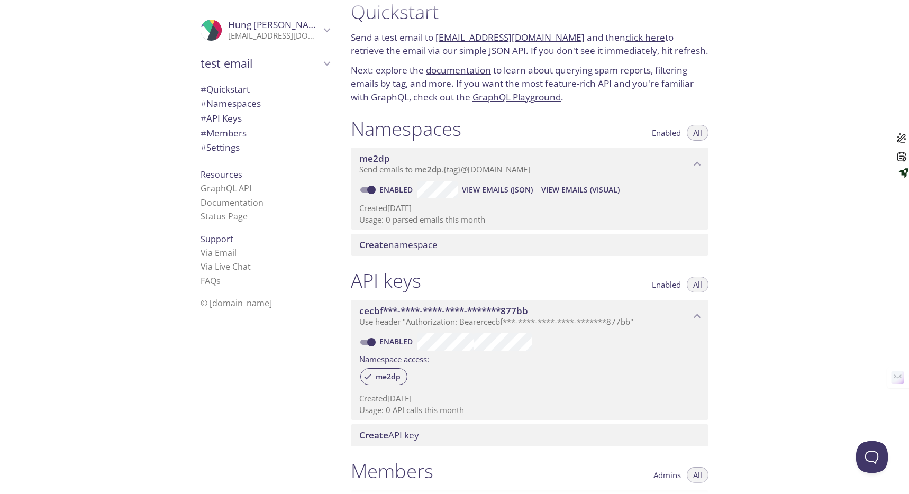
click at [627, 38] on link "click here" at bounding box center [645, 37] width 40 height 12
click at [251, 62] on span "test email" at bounding box center [260, 63] width 120 height 15
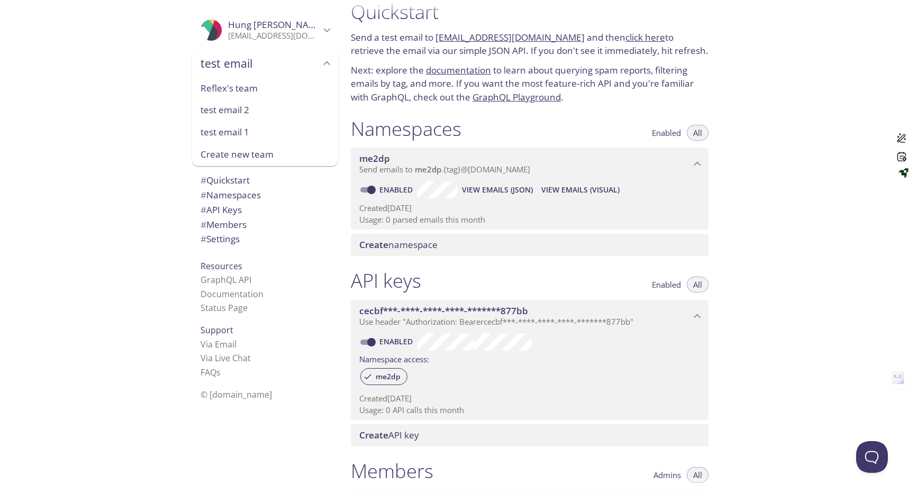
drag, startPoint x: 473, startPoint y: 90, endPoint x: 426, endPoint y: 94, distance: 47.2
click at [473, 90] on p "Next: explore the documentation to learn about querying spam reports, filtering…" at bounding box center [529, 83] width 357 height 41
click at [230, 56] on span "test email" at bounding box center [260, 63] width 120 height 15
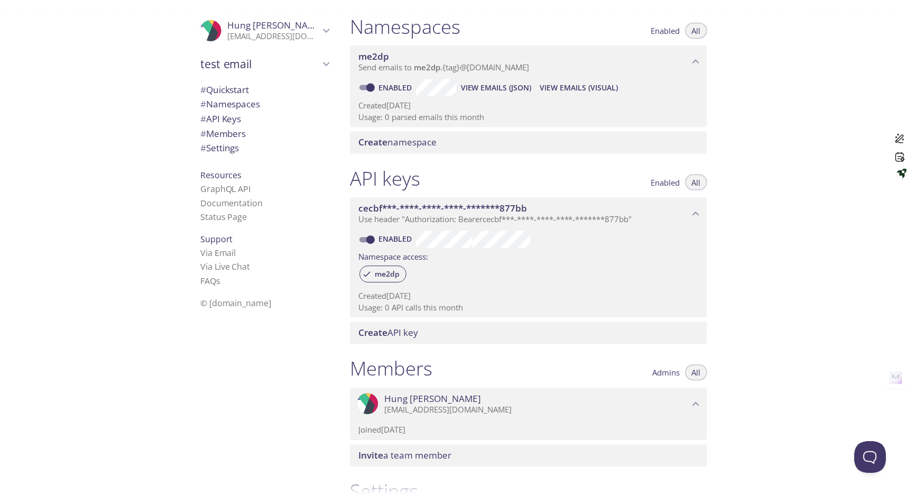
scroll to position [122, 0]
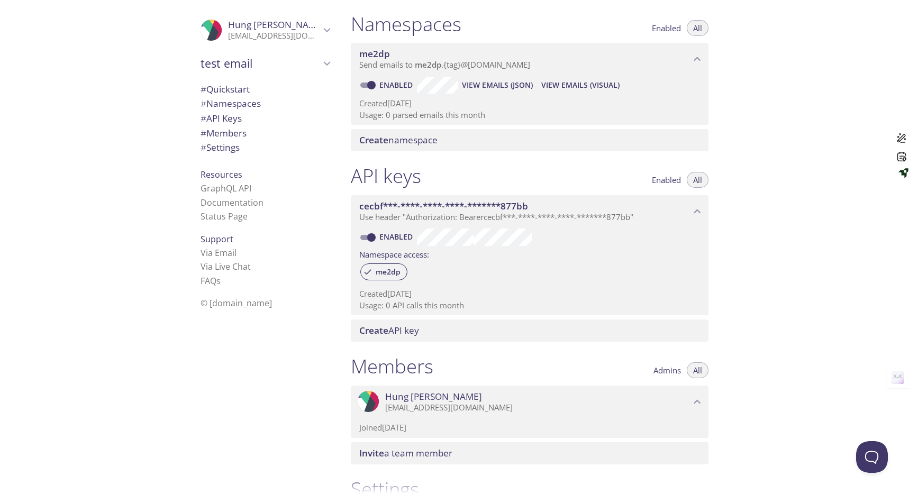
click at [563, 79] on span "View Emails (Visual)" at bounding box center [580, 85] width 78 height 13
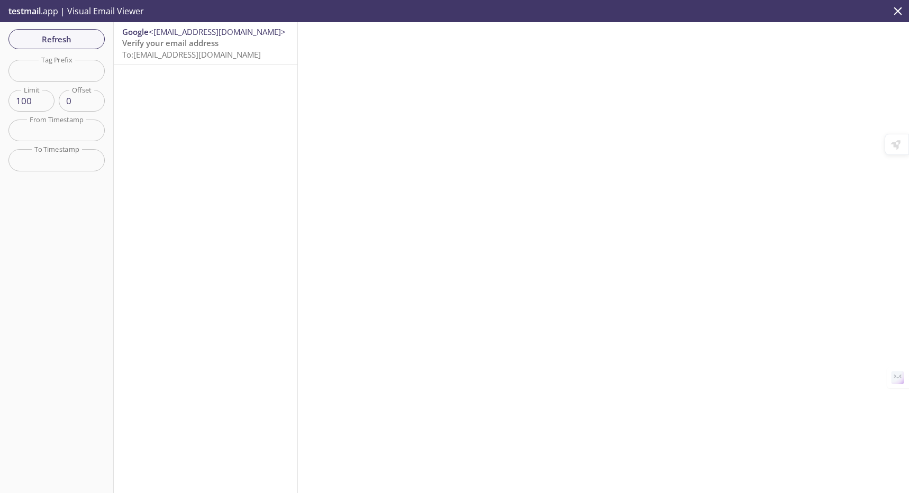
click at [213, 50] on span "To: me2dp.test@inbox.testmail.app" at bounding box center [191, 54] width 139 height 11
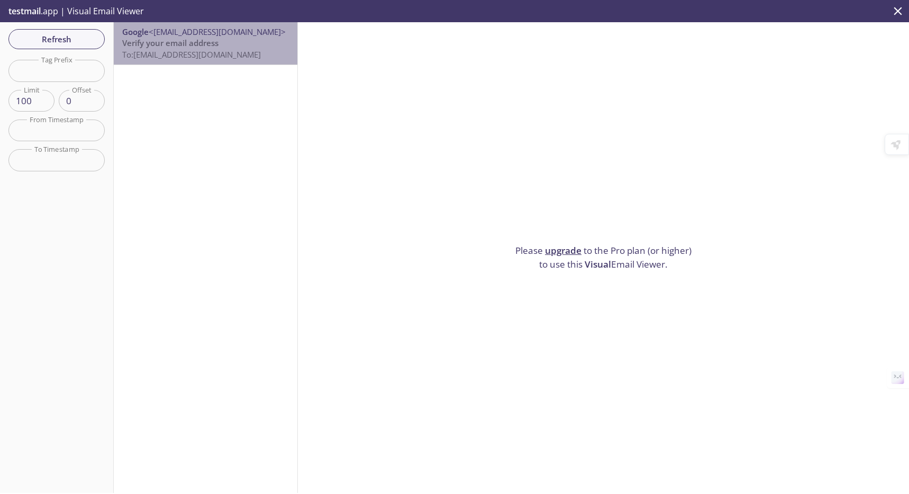
click at [268, 51] on p "Verify your email address To: me2dp.test@inbox.testmail.app" at bounding box center [205, 49] width 167 height 23
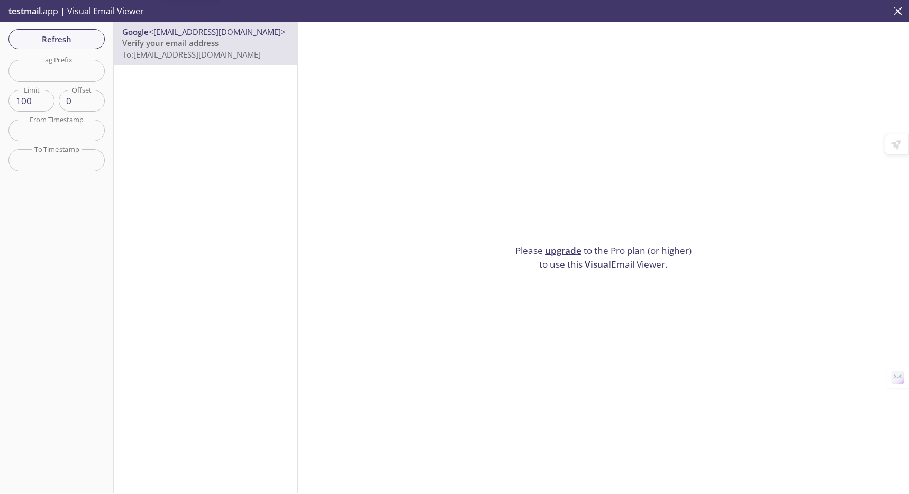
click at [243, 54] on span "To: me2dp.test@inbox.testmail.app" at bounding box center [191, 54] width 139 height 11
click at [896, 13] on icon "close" at bounding box center [898, 11] width 14 height 14
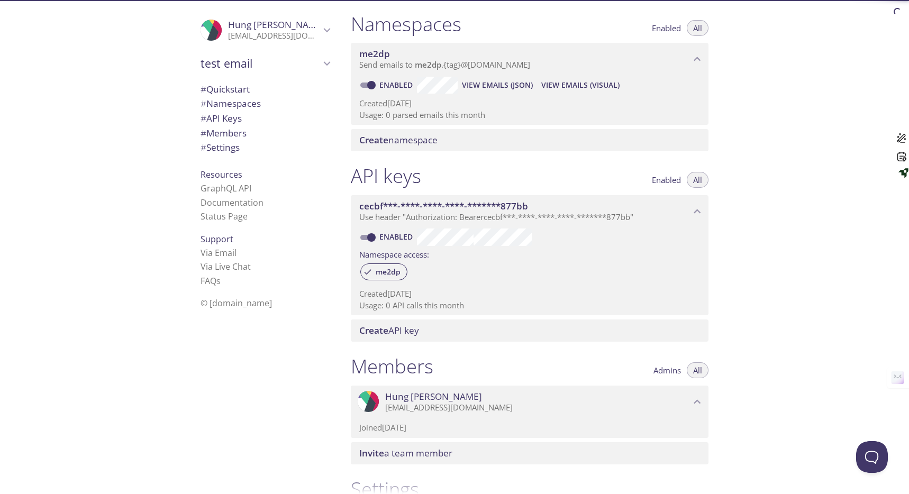
click at [526, 85] on span "View Emails (JSON)" at bounding box center [497, 85] width 71 height 13
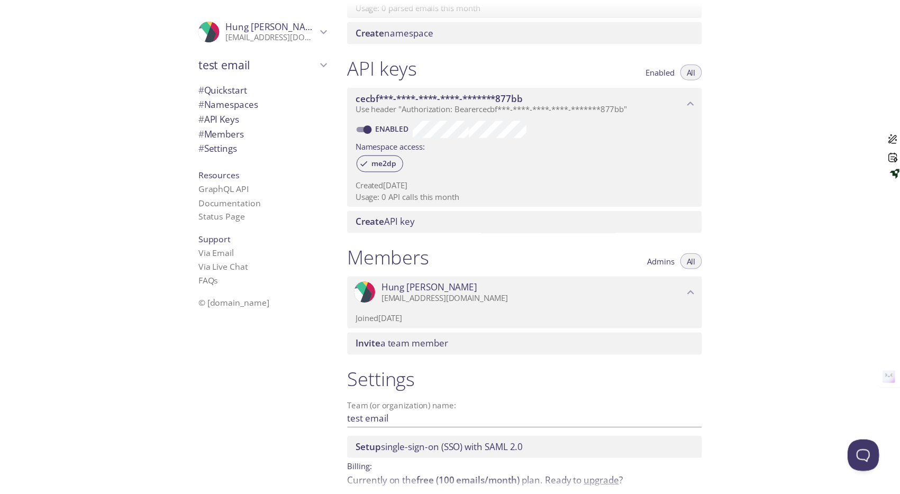
scroll to position [278, 0]
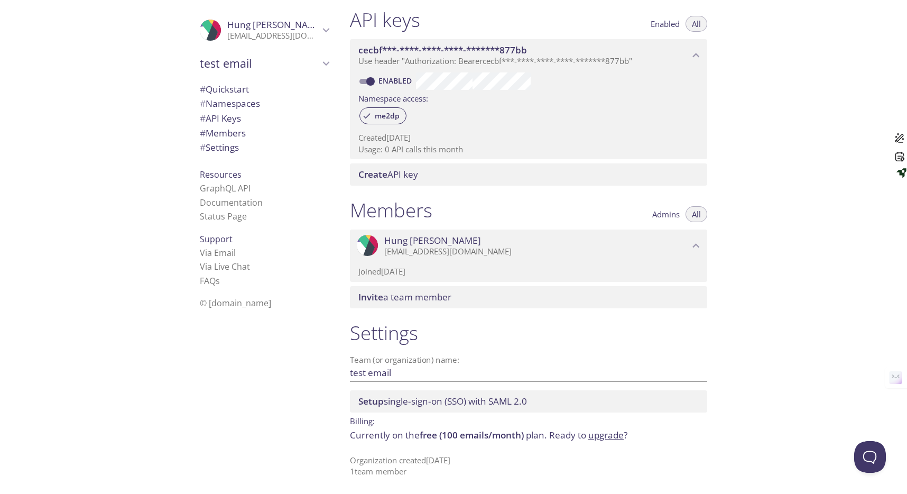
click at [616, 433] on link "upgrade" at bounding box center [606, 435] width 35 height 12
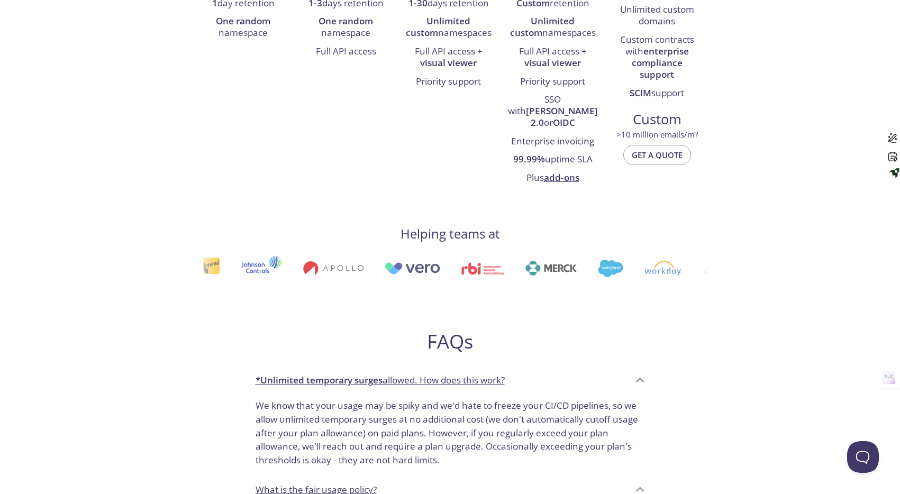
scroll to position [149, 0]
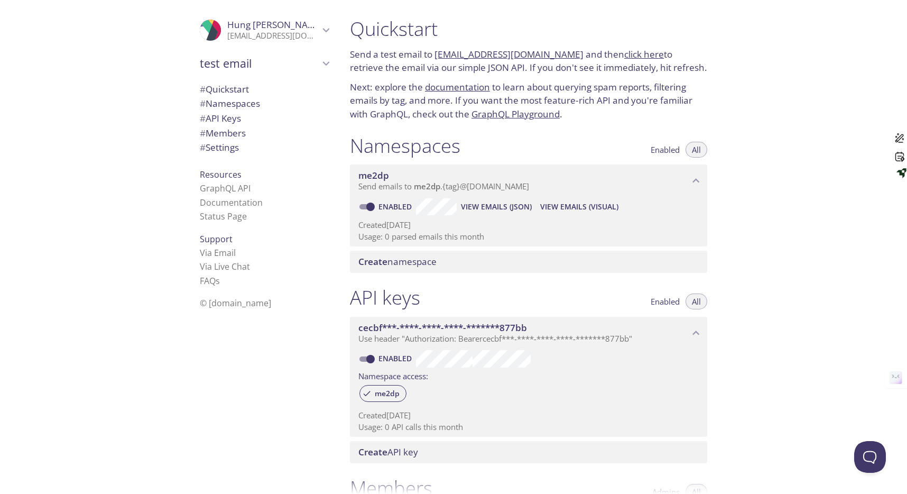
click at [371, 206] on input "Enabled" at bounding box center [371, 206] width 38 height 13
click at [551, 205] on span "View Emails (Visual)" at bounding box center [581, 206] width 78 height 13
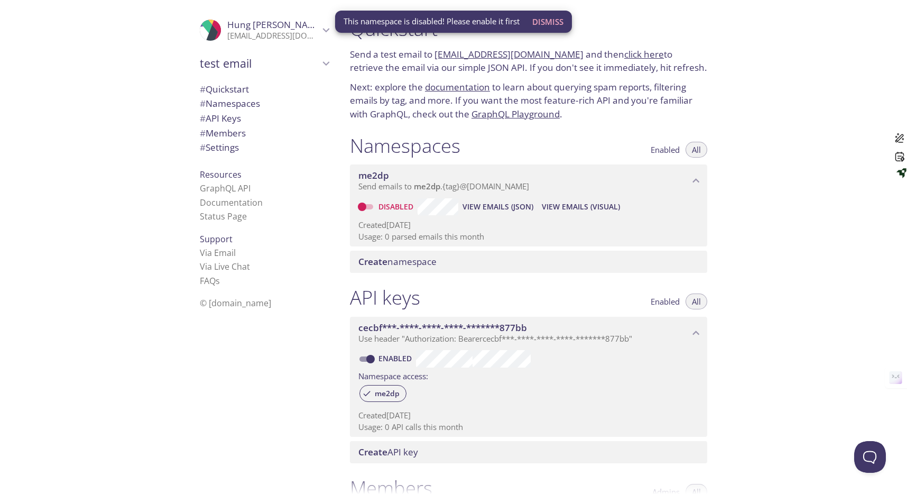
click at [370, 207] on input "Disabled" at bounding box center [362, 206] width 38 height 13
checkbox input "true"
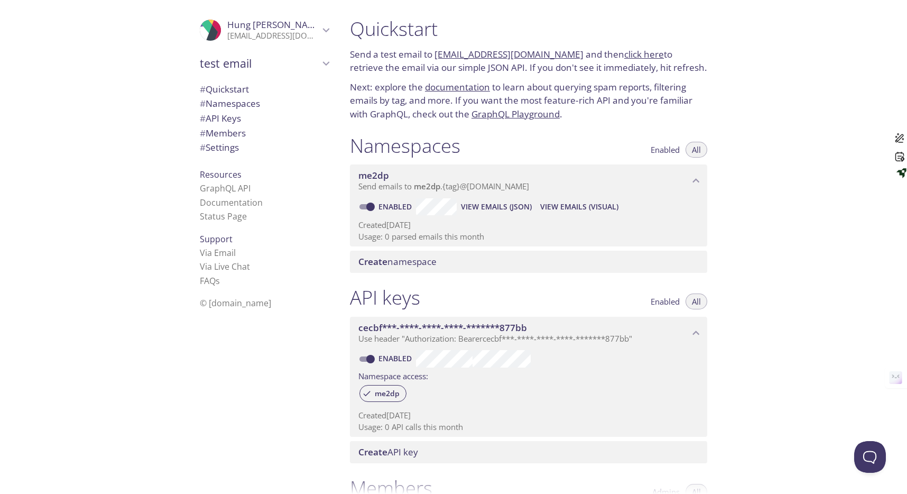
click at [301, 35] on p "[EMAIL_ADDRESS][DOMAIN_NAME]" at bounding box center [273, 36] width 92 height 11
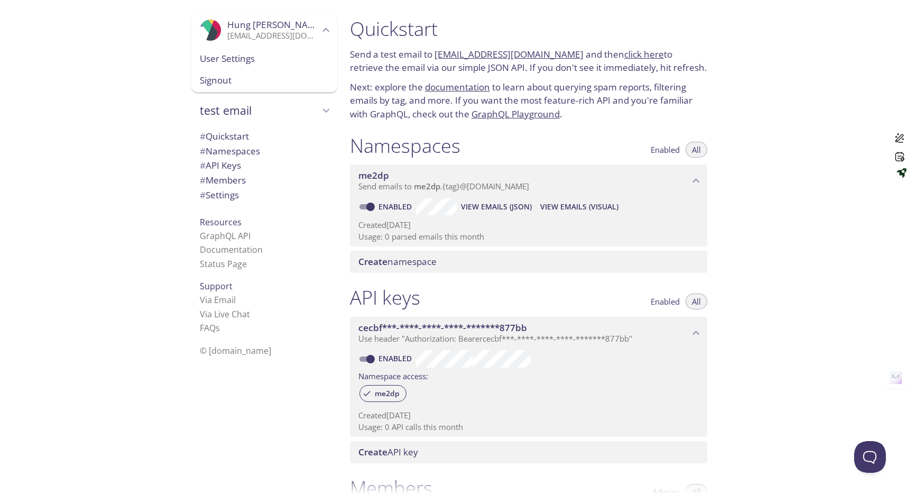
click at [290, 53] on span "User Settings" at bounding box center [264, 59] width 129 height 14
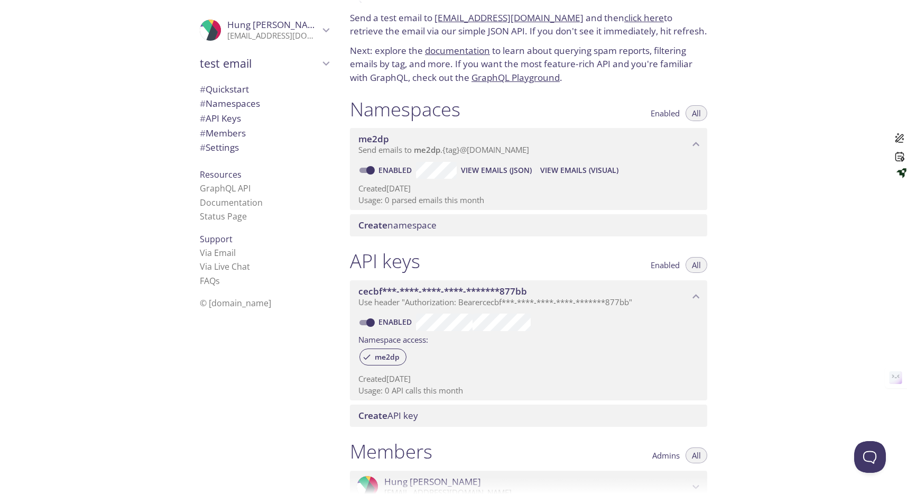
scroll to position [32, 0]
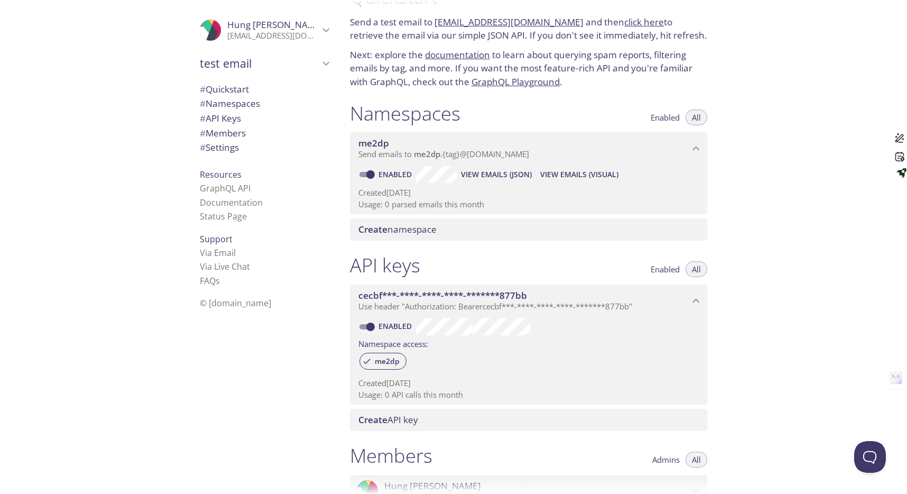
click at [551, 298] on span "cecbf***-****-****-****-*******877bb" at bounding box center [524, 296] width 331 height 12
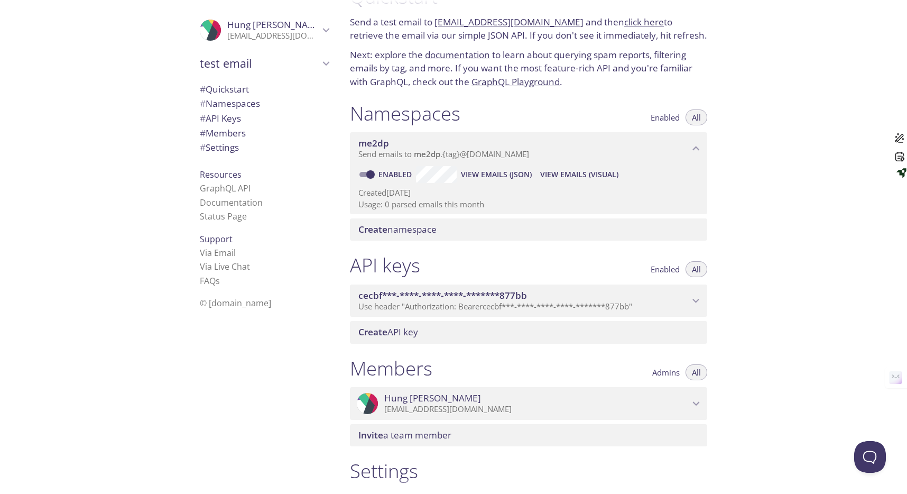
click at [539, 255] on div "API keys Enabled All" at bounding box center [528, 266] width 357 height 26
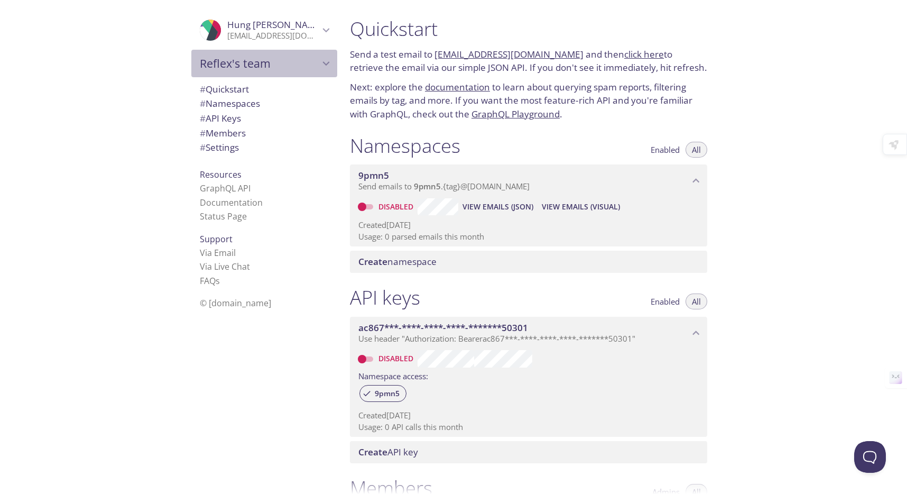
click at [240, 65] on span "Reflex's team" at bounding box center [260, 63] width 120 height 15
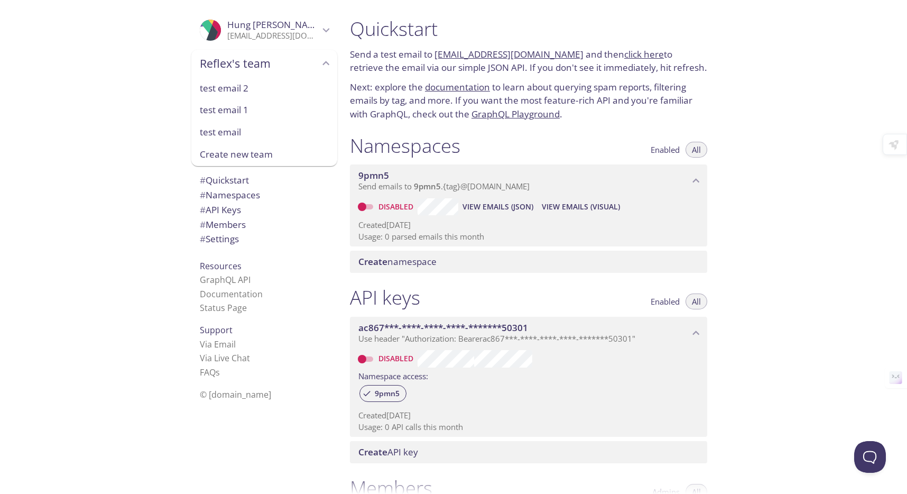
click at [242, 139] on div "test email" at bounding box center [264, 132] width 146 height 22
type input "test email"
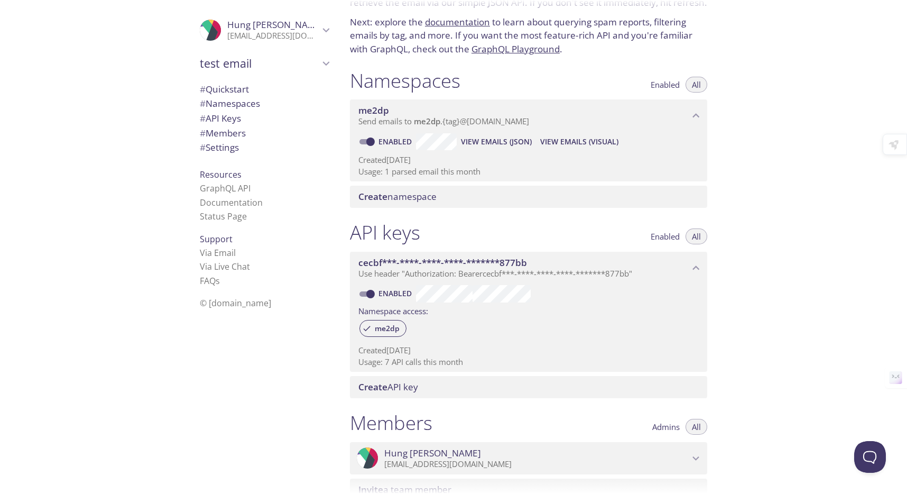
scroll to position [258, 0]
